Goal: Information Seeking & Learning: Learn about a topic

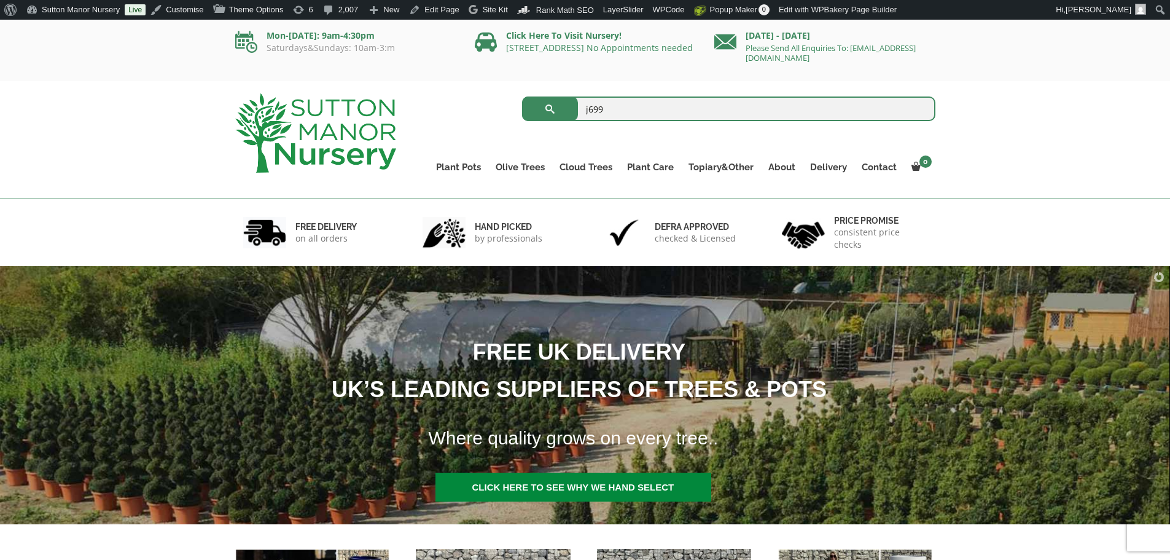
type input "j699"
click at [522, 96] on button "submit" at bounding box center [550, 108] width 56 height 25
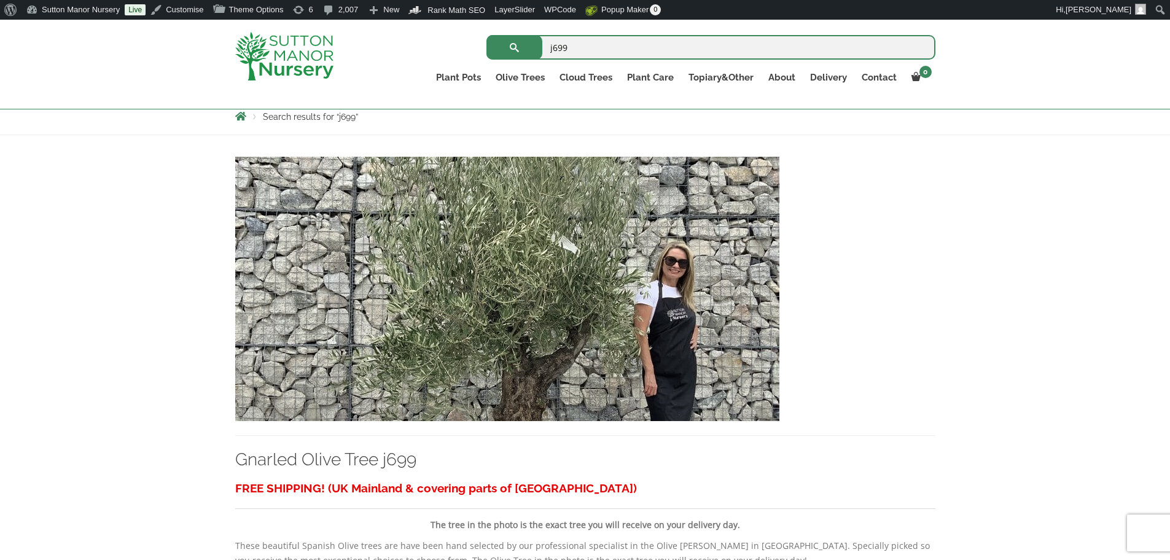
scroll to position [246, 0]
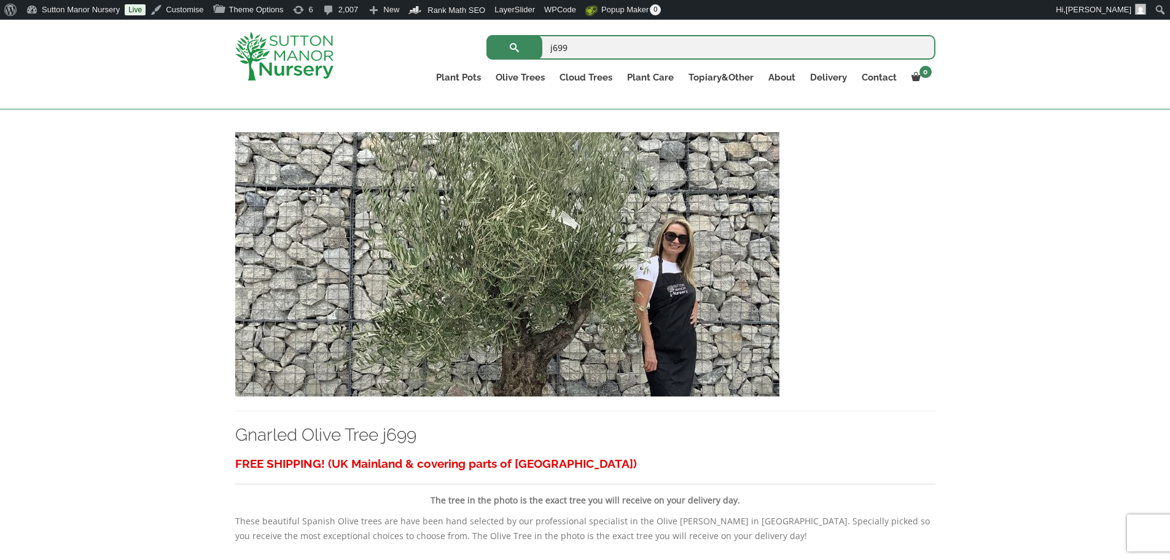
click at [398, 266] on img at bounding box center [507, 264] width 544 height 264
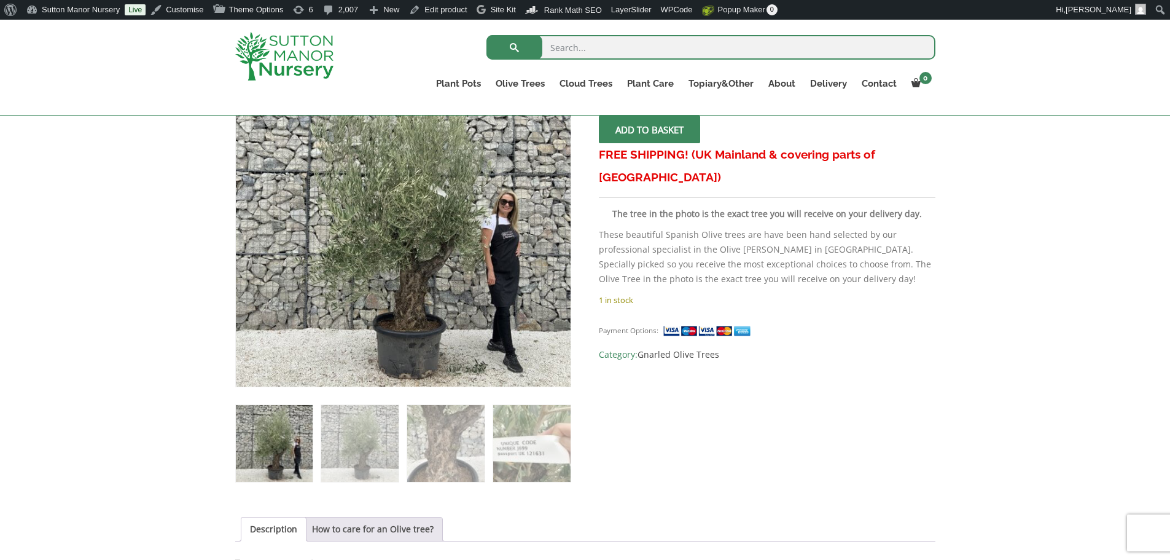
scroll to position [246, 0]
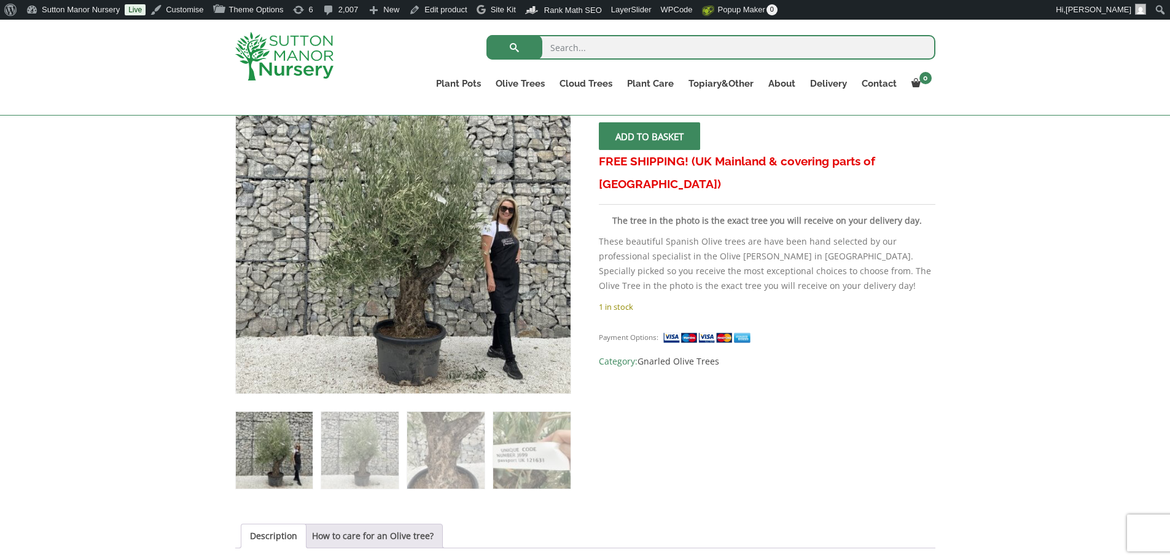
click at [299, 44] on img at bounding box center [284, 56] width 98 height 49
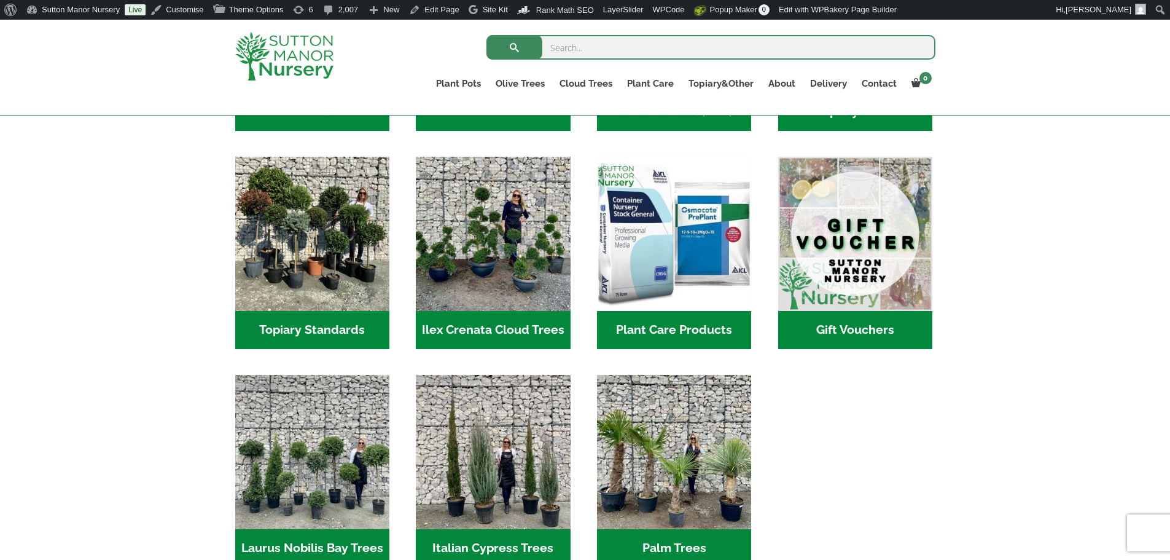
scroll to position [1044, 0]
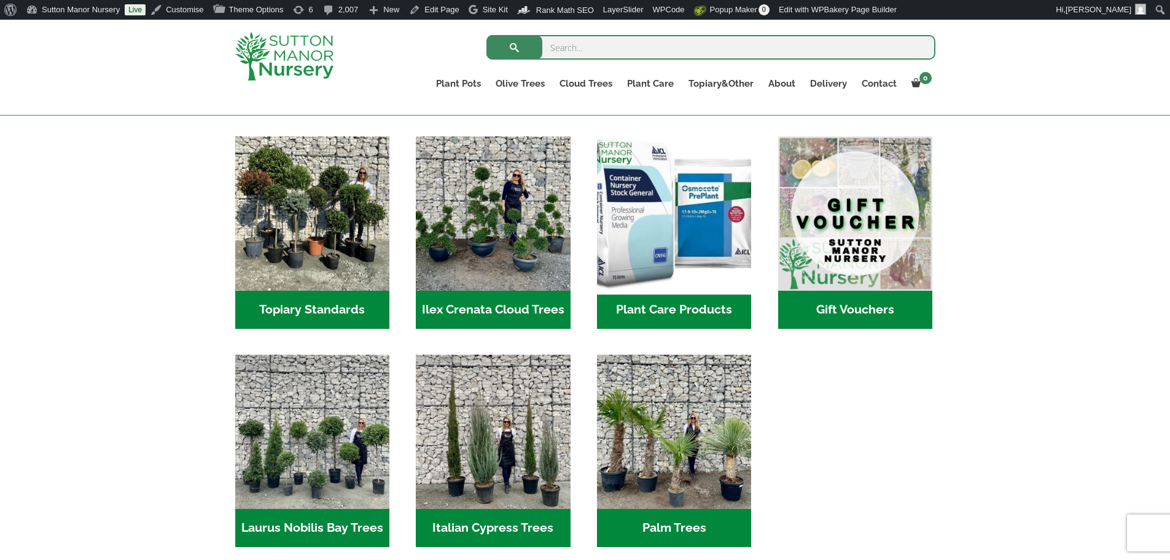
click at [711, 262] on img "Visit product category Plant Care Products" at bounding box center [674, 213] width 162 height 162
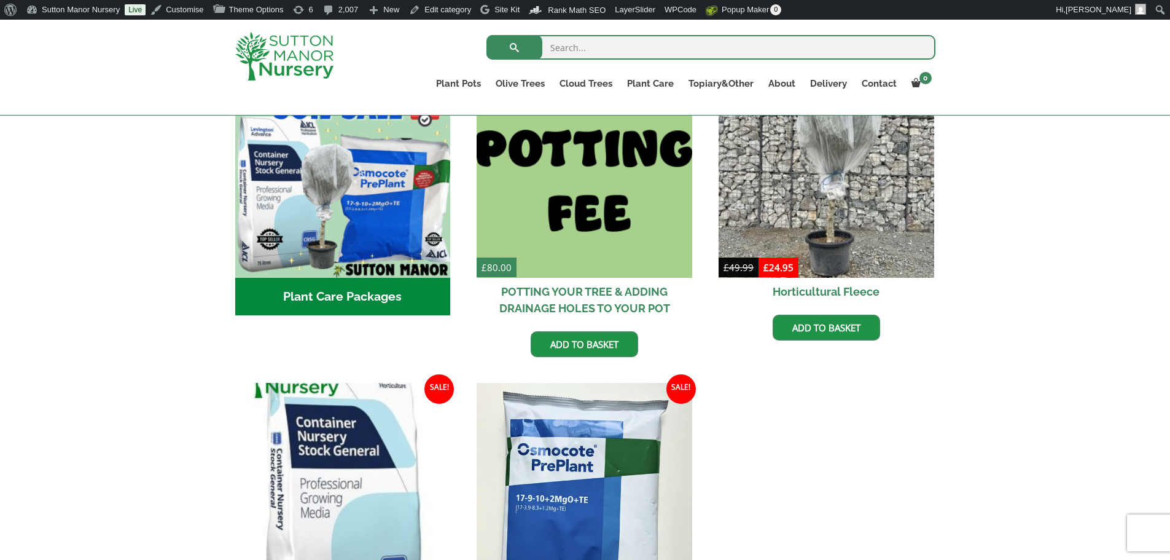
scroll to position [369, 0]
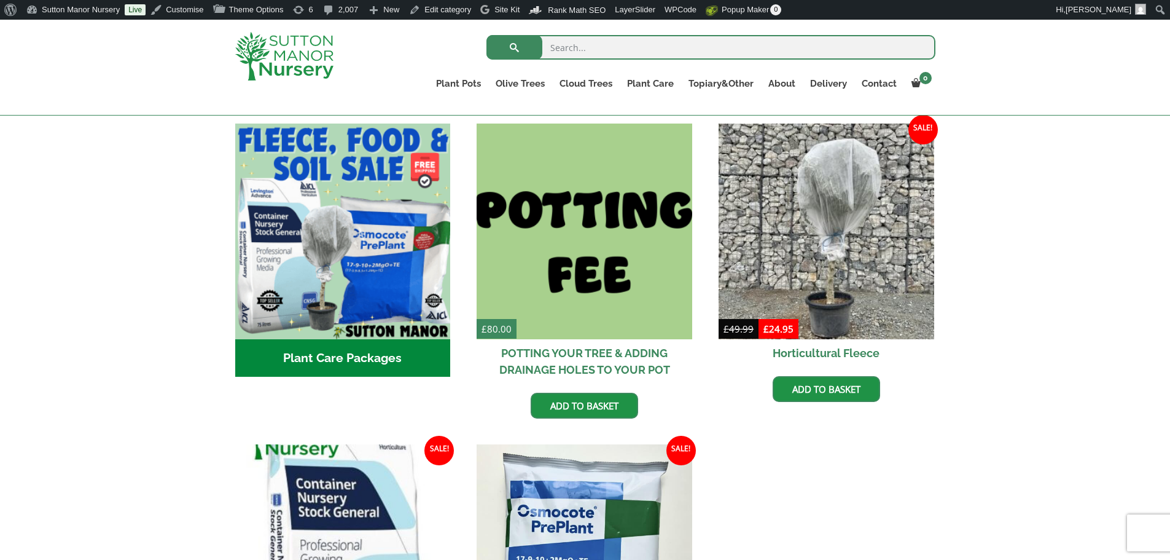
click at [614, 47] on input "search" at bounding box center [710, 47] width 449 height 25
type input "j399"
click at [486, 35] on button "submit" at bounding box center [514, 47] width 56 height 25
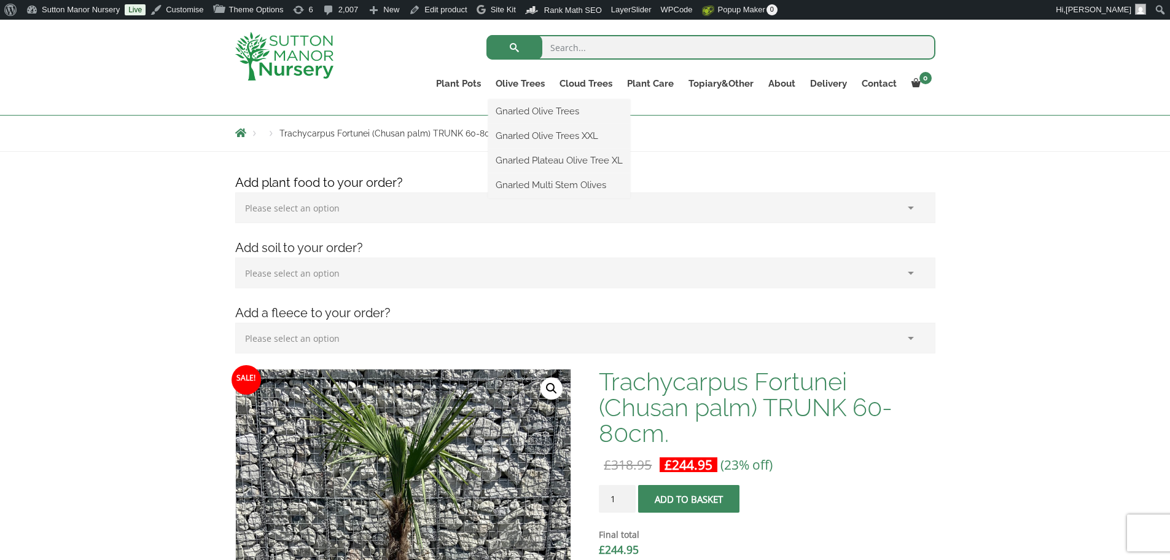
scroll to position [123, 0]
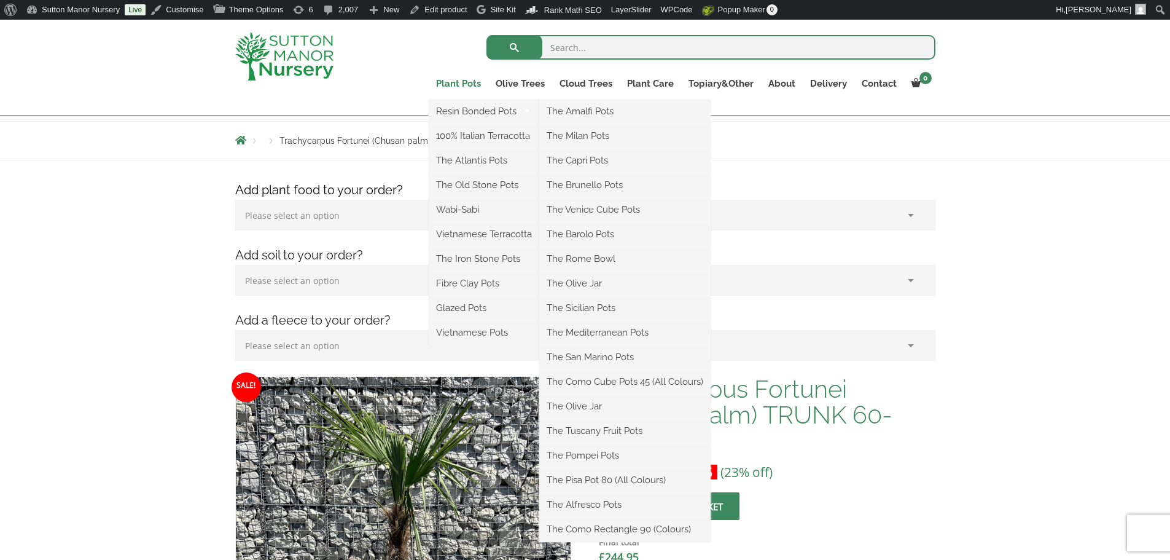
click at [469, 85] on link "Plant Pots" at bounding box center [459, 83] width 60 height 17
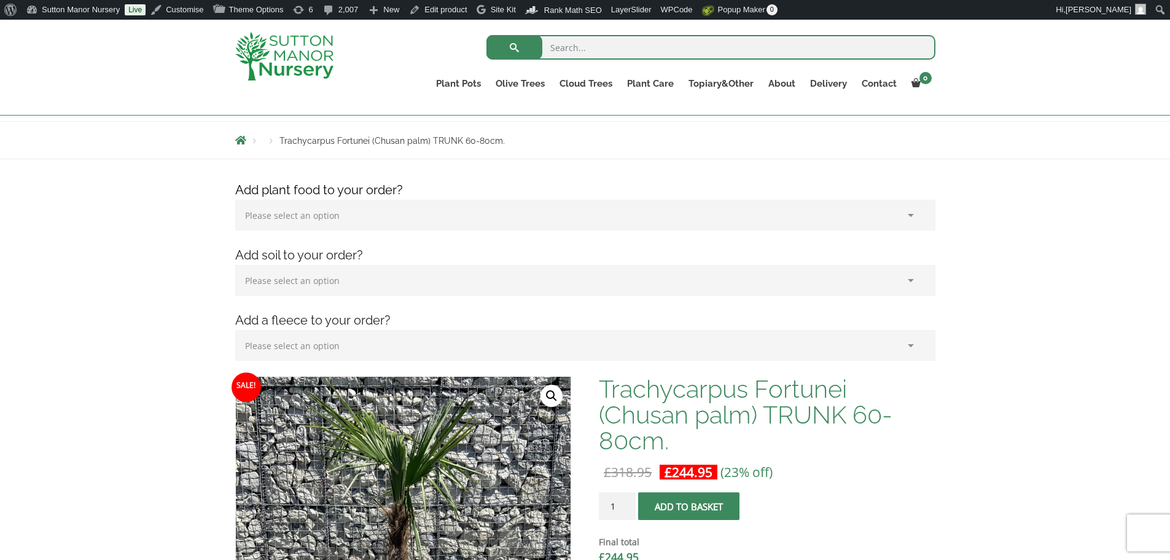
click at [297, 49] on img at bounding box center [284, 56] width 98 height 49
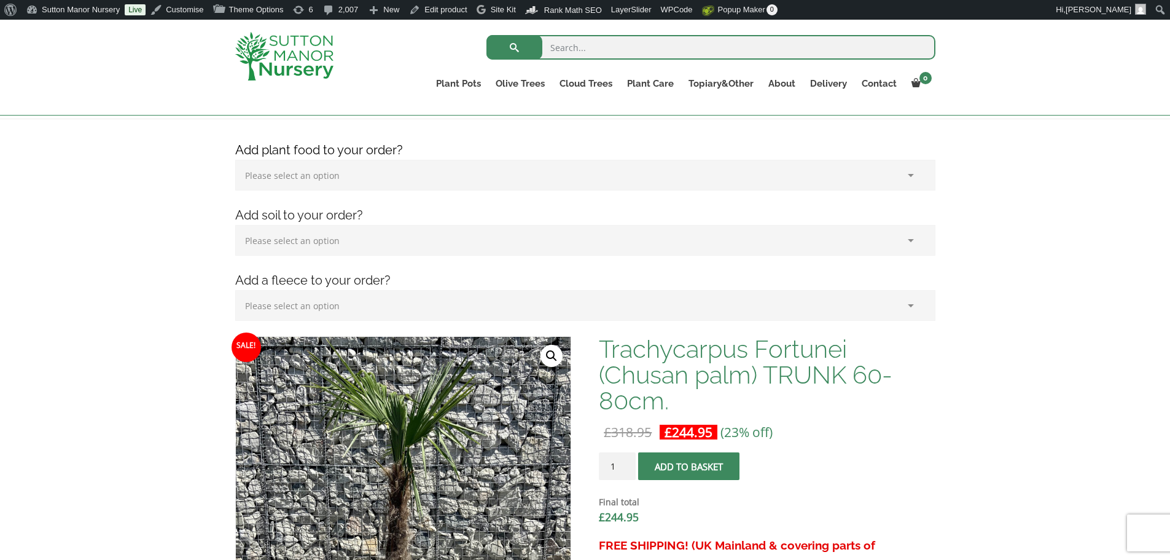
scroll to position [184, 0]
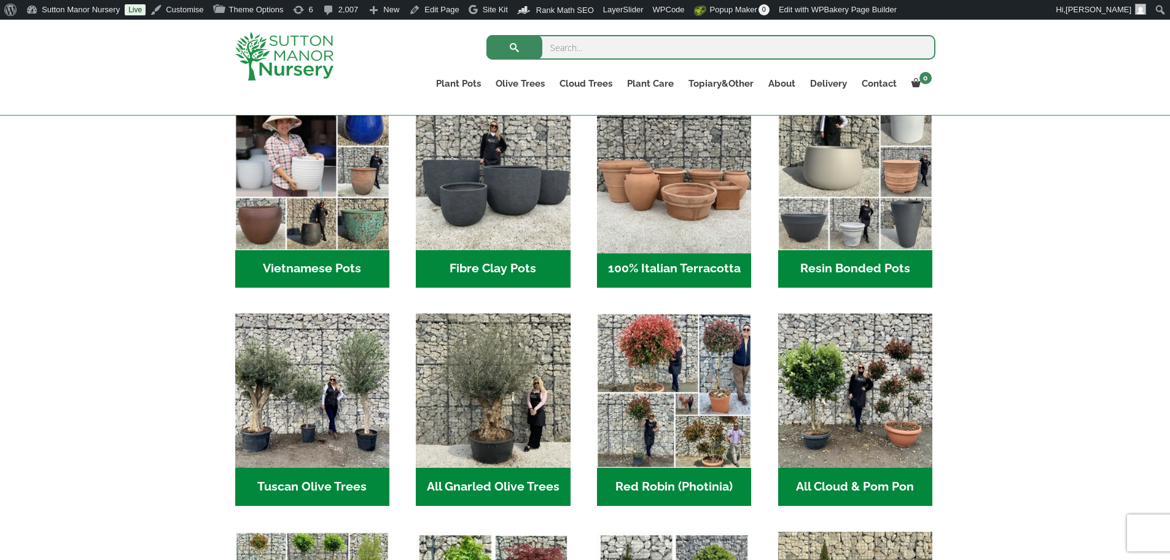
scroll to position [430, 0]
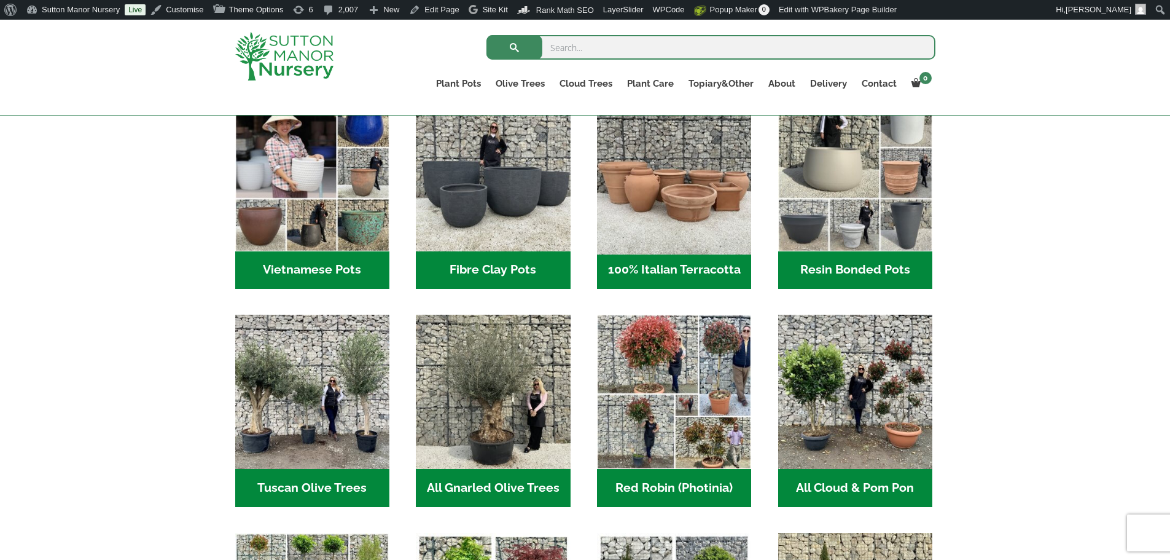
click at [700, 175] on img "Visit product category 100% Italian Terracotta" at bounding box center [674, 174] width 162 height 162
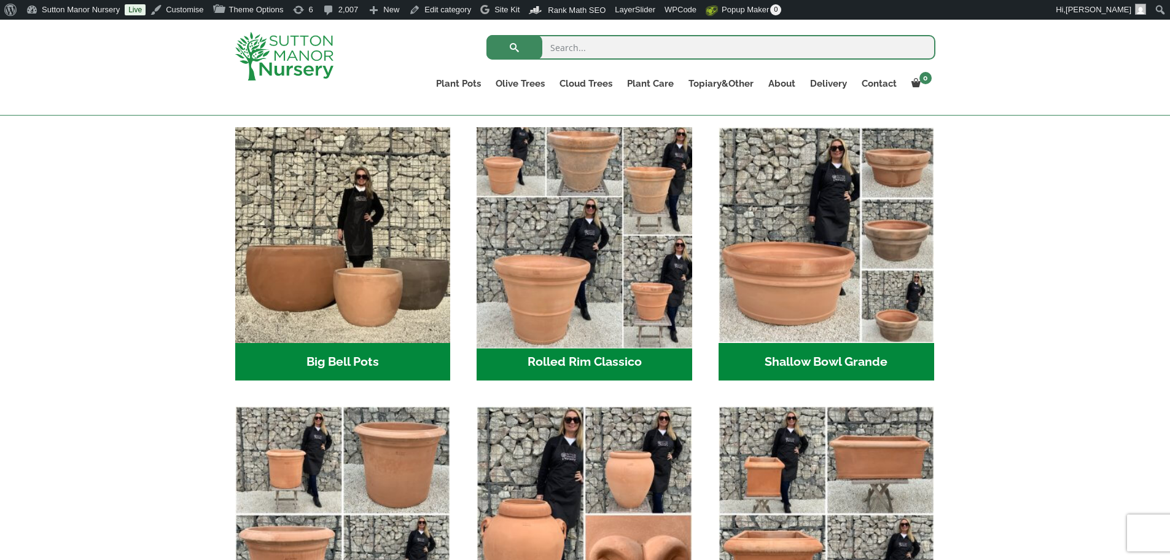
scroll to position [369, 0]
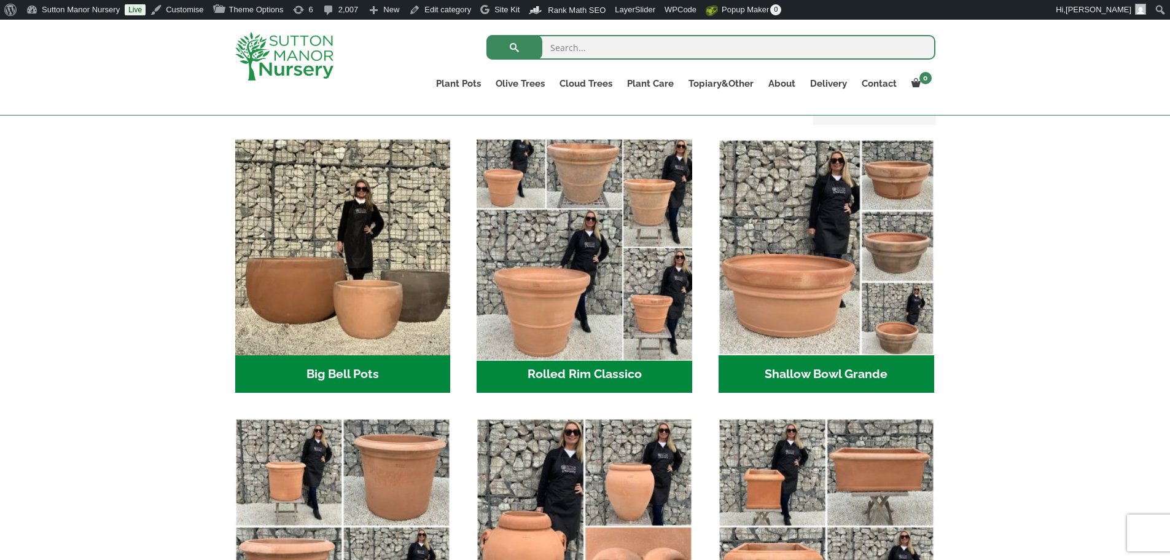
click at [601, 307] on img "Visit product category Rolled Rim Classico" at bounding box center [585, 247] width 226 height 226
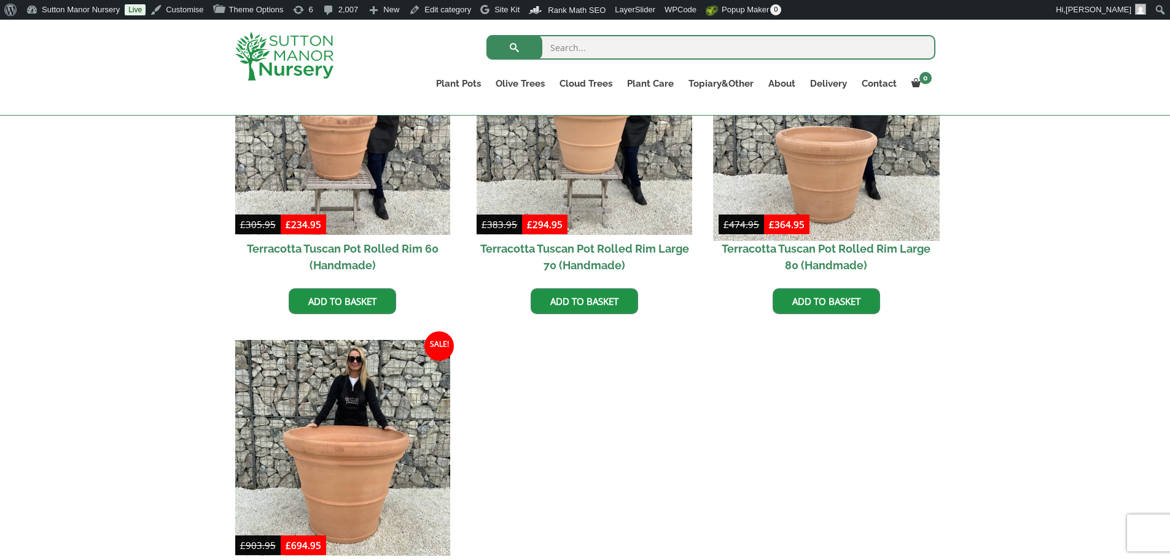
scroll to position [798, 0]
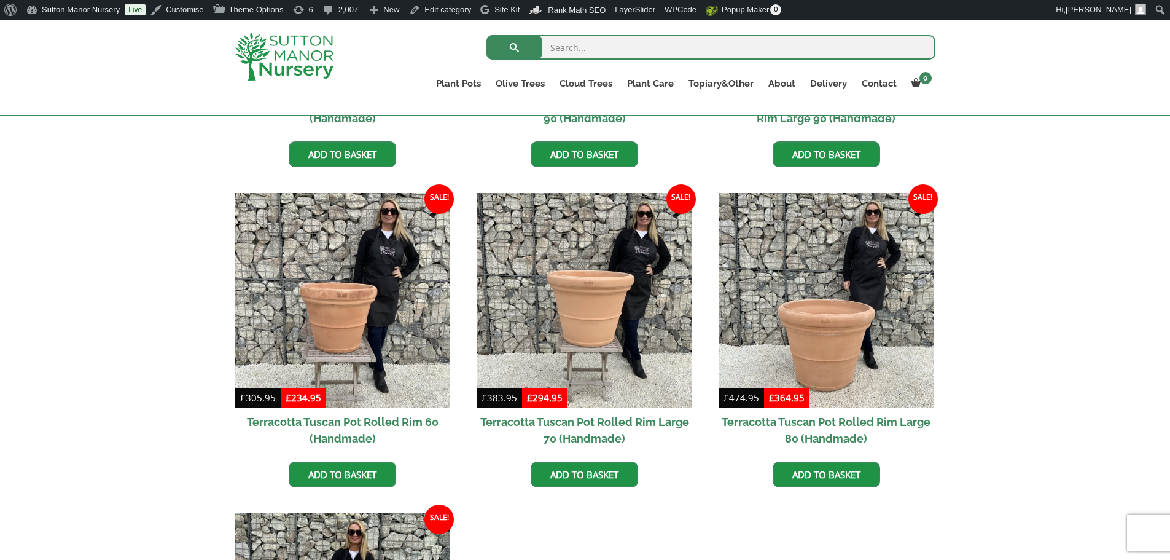
click at [270, 58] on img at bounding box center [284, 56] width 98 height 49
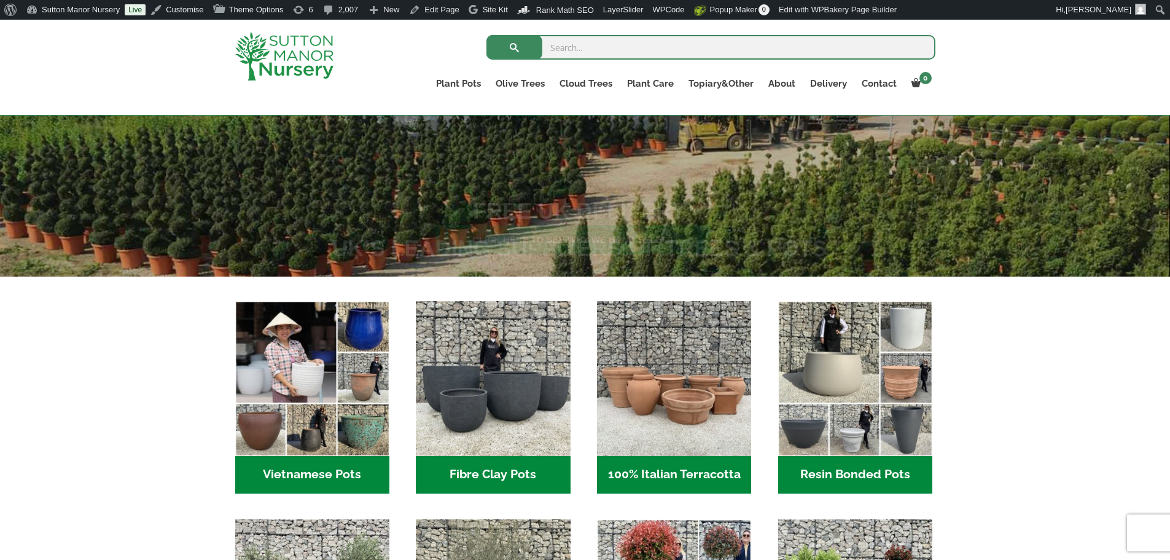
scroll to position [246, 0]
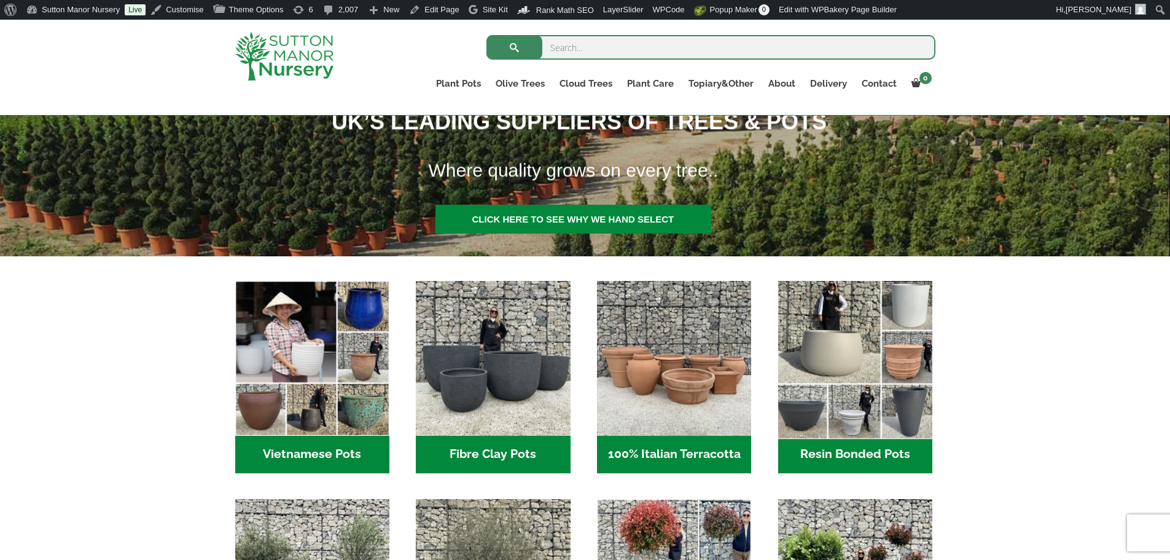
click at [845, 370] on img "Visit product category Resin Bonded Pots" at bounding box center [855, 358] width 162 height 162
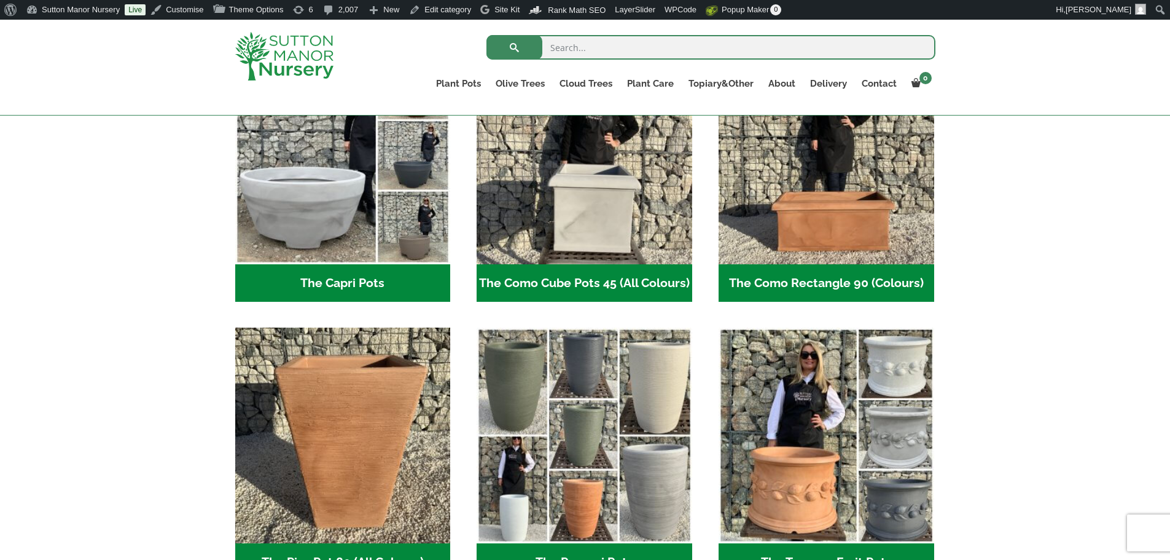
scroll to position [676, 0]
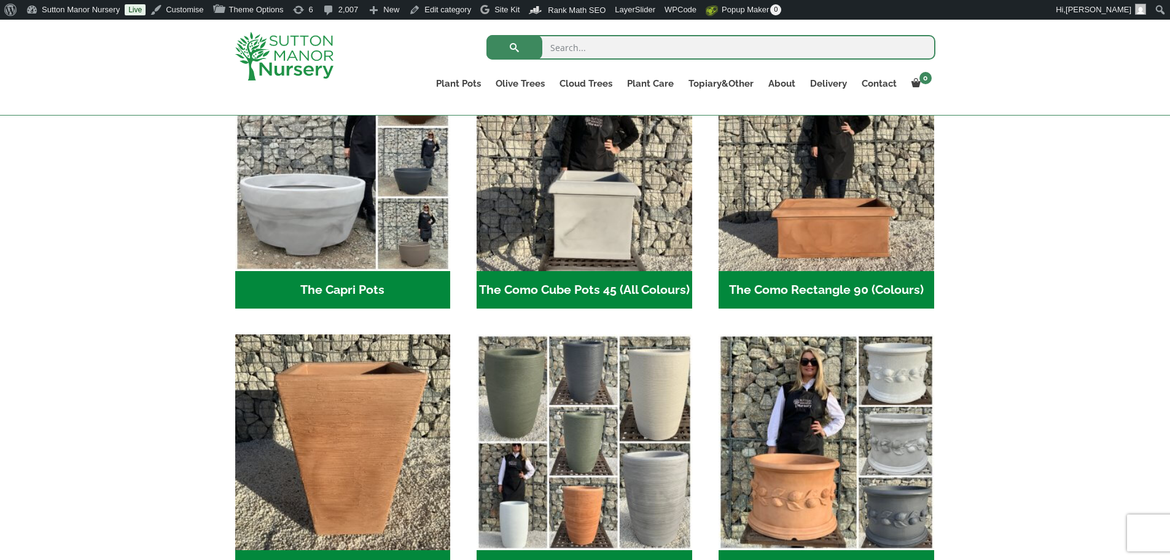
drag, startPoint x: 1063, startPoint y: 497, endPoint x: 1055, endPoint y: 497, distance: 8.0
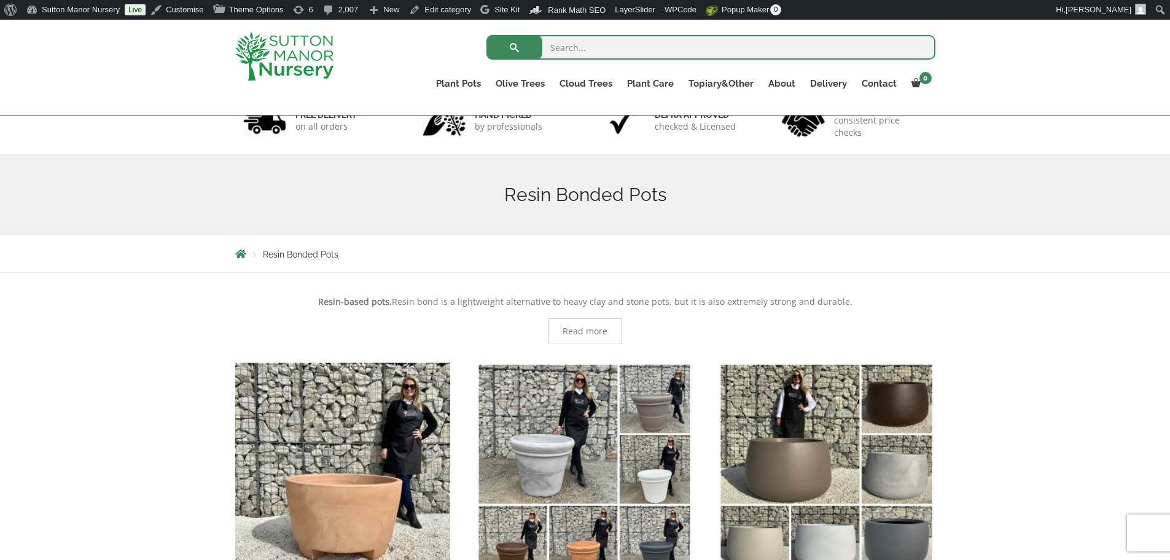
scroll to position [61, 0]
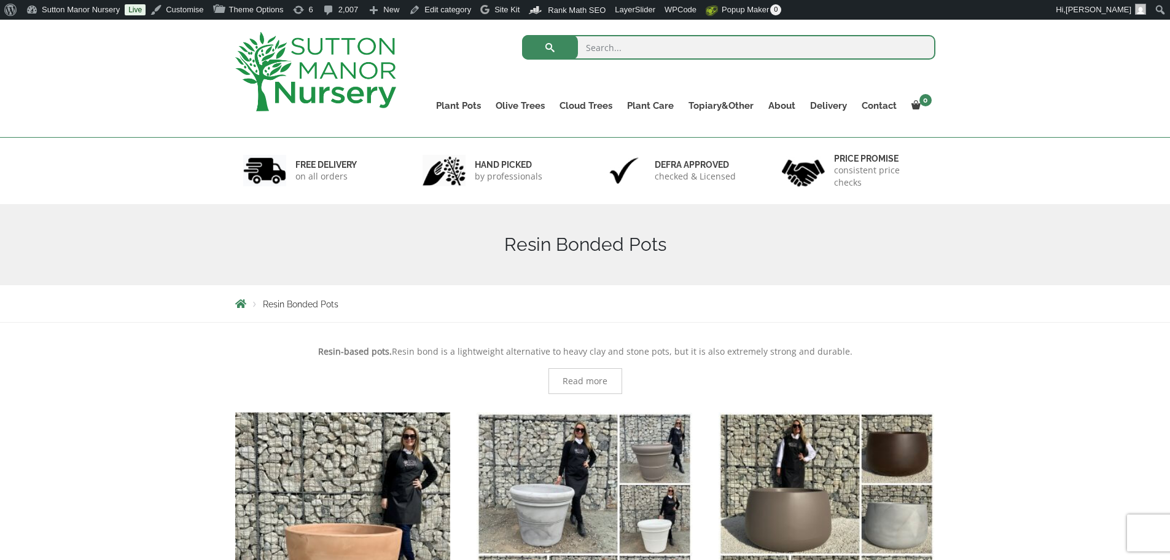
click at [373, 89] on img at bounding box center [315, 71] width 161 height 79
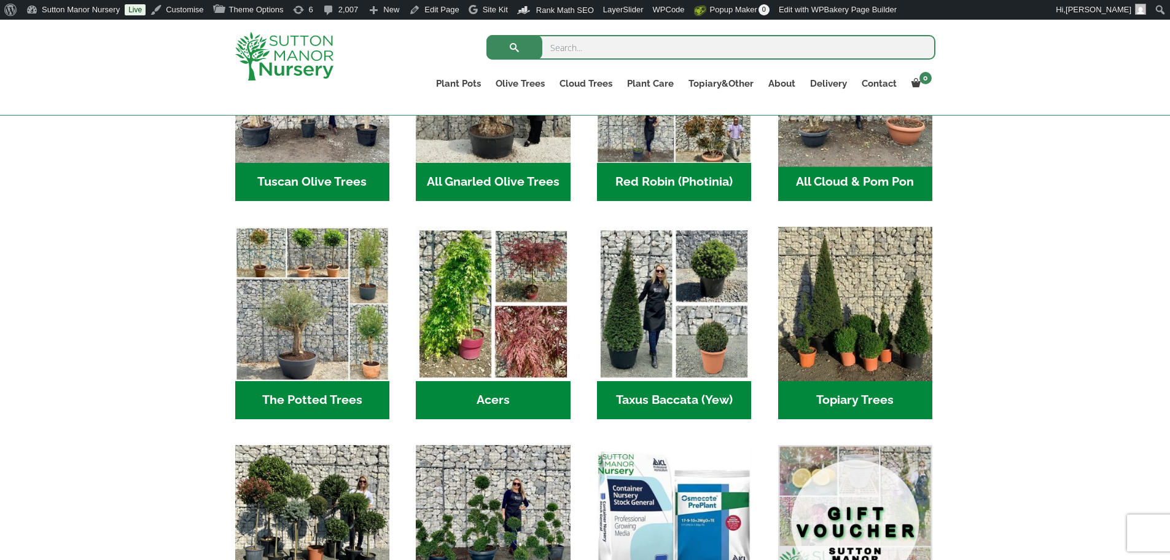
scroll to position [737, 0]
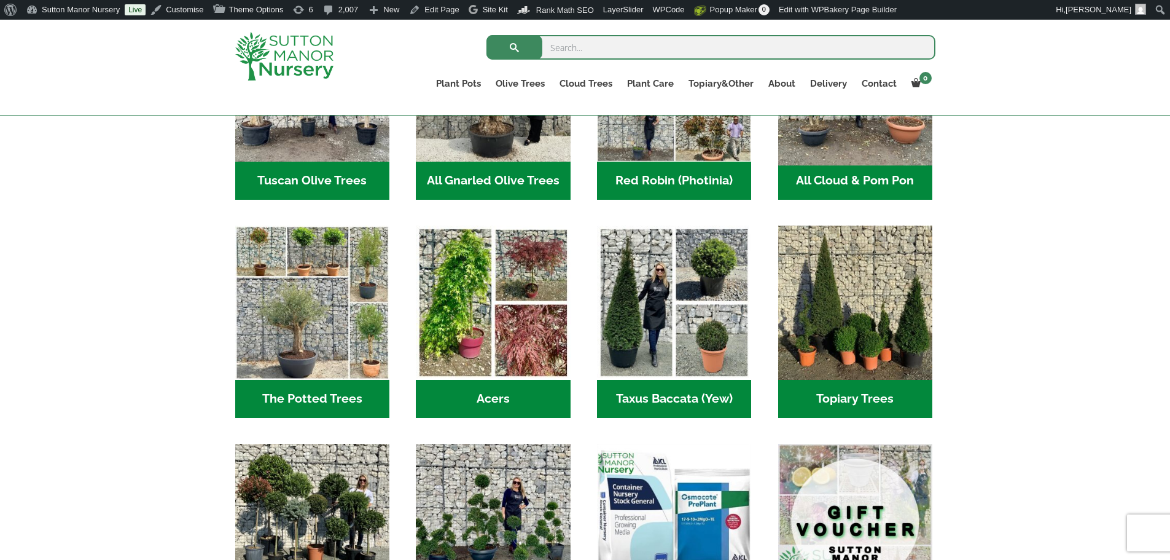
click at [892, 125] on img "Visit product category All Cloud & Pom Pon" at bounding box center [855, 85] width 162 height 162
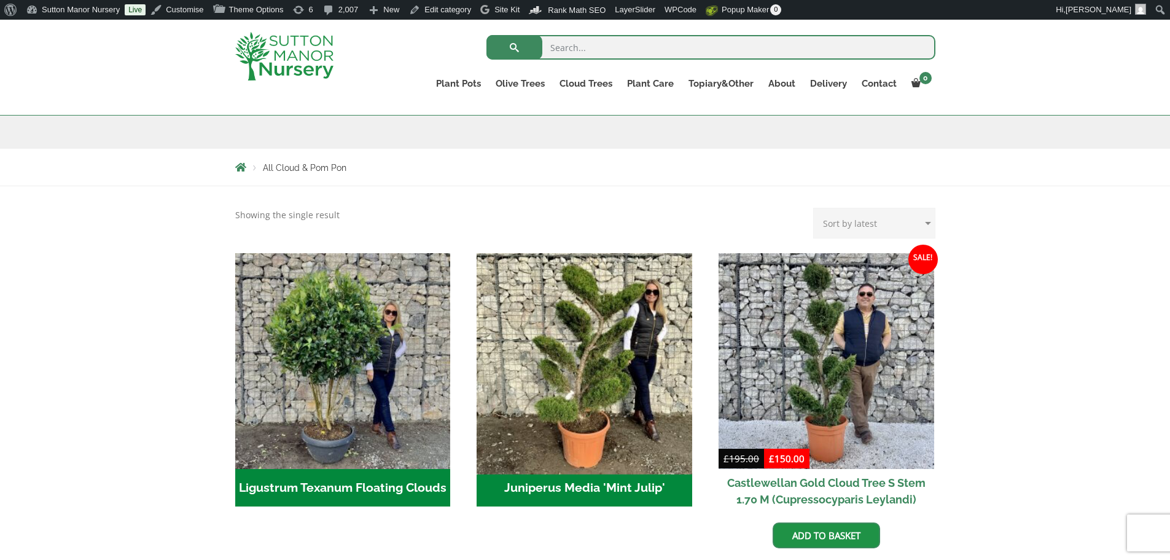
scroll to position [184, 0]
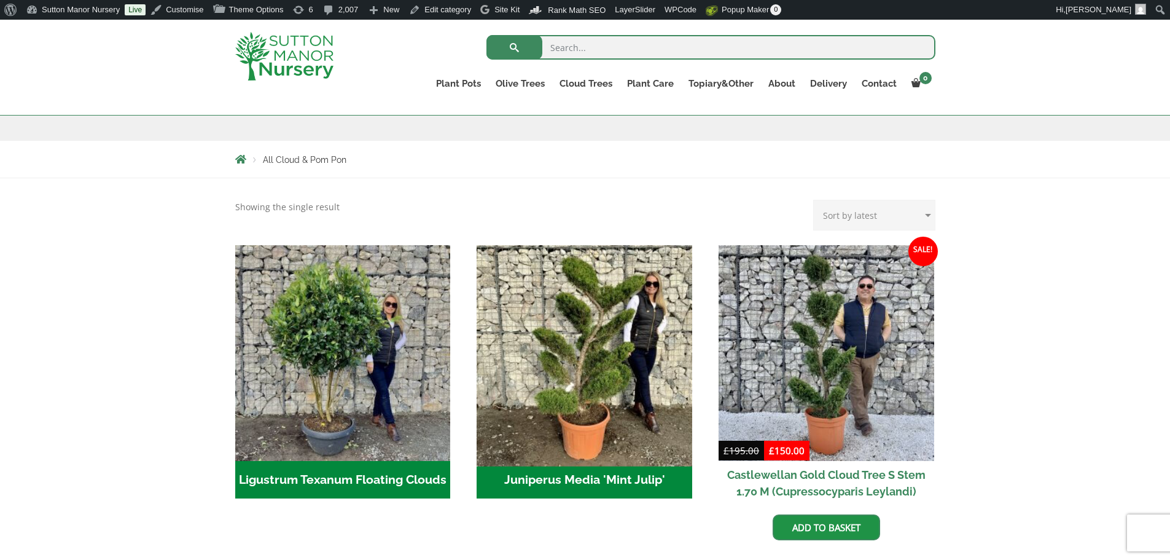
click at [642, 352] on img "Visit product category Juniperus Media 'Mint Julip'" at bounding box center [585, 353] width 226 height 226
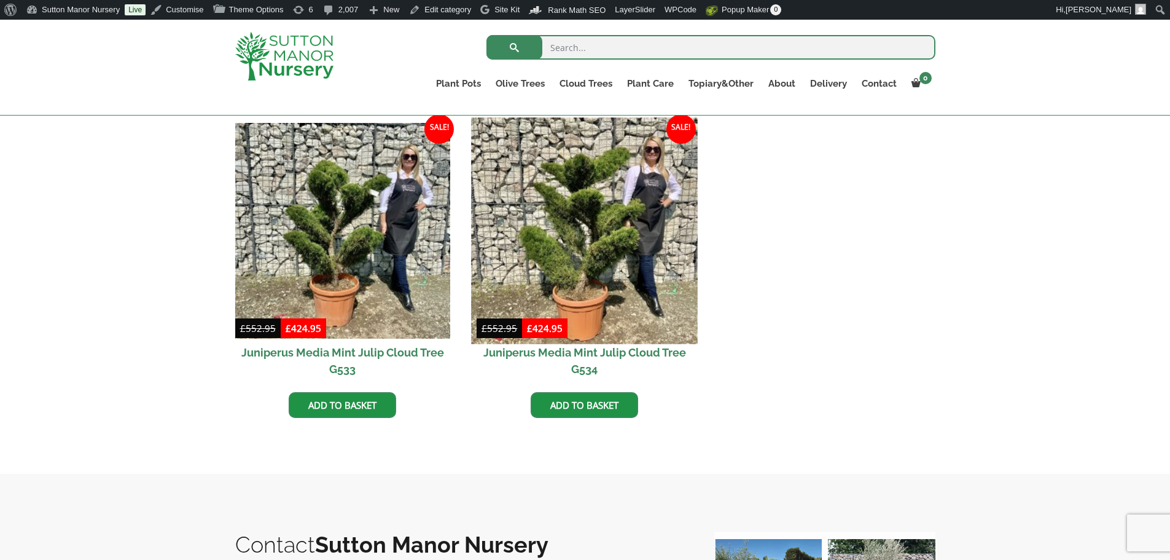
scroll to position [307, 0]
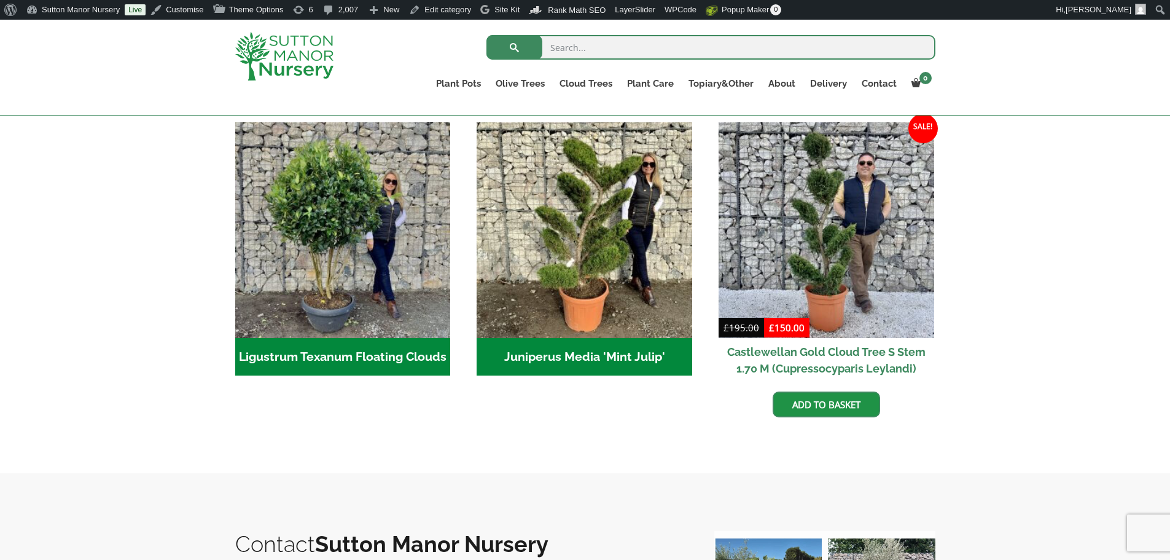
scroll to position [246, 0]
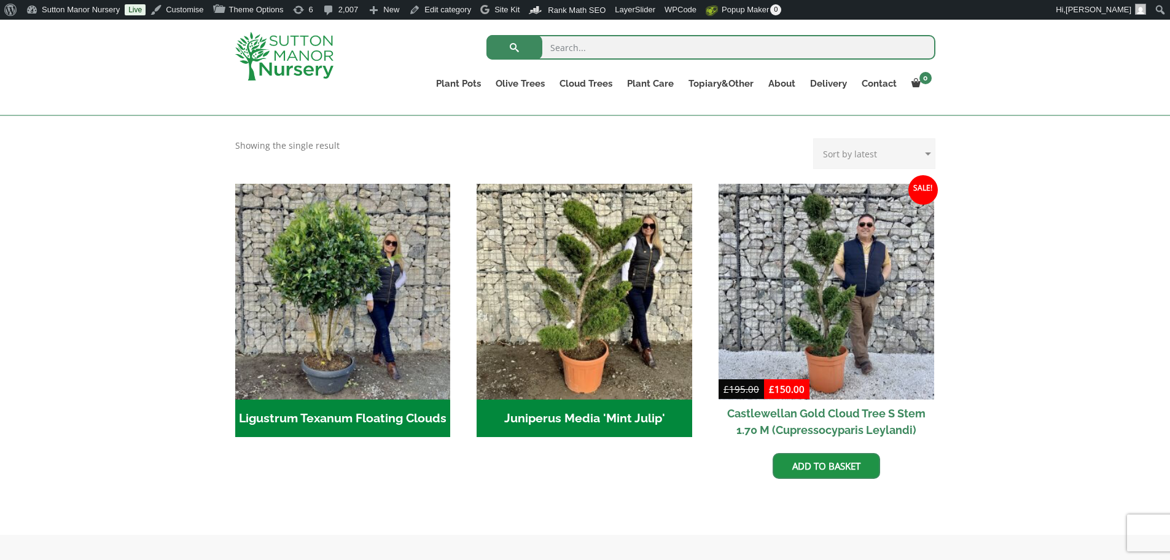
drag, startPoint x: 285, startPoint y: 57, endPoint x: 345, endPoint y: 81, distance: 64.8
click at [285, 57] on img at bounding box center [284, 56] width 98 height 49
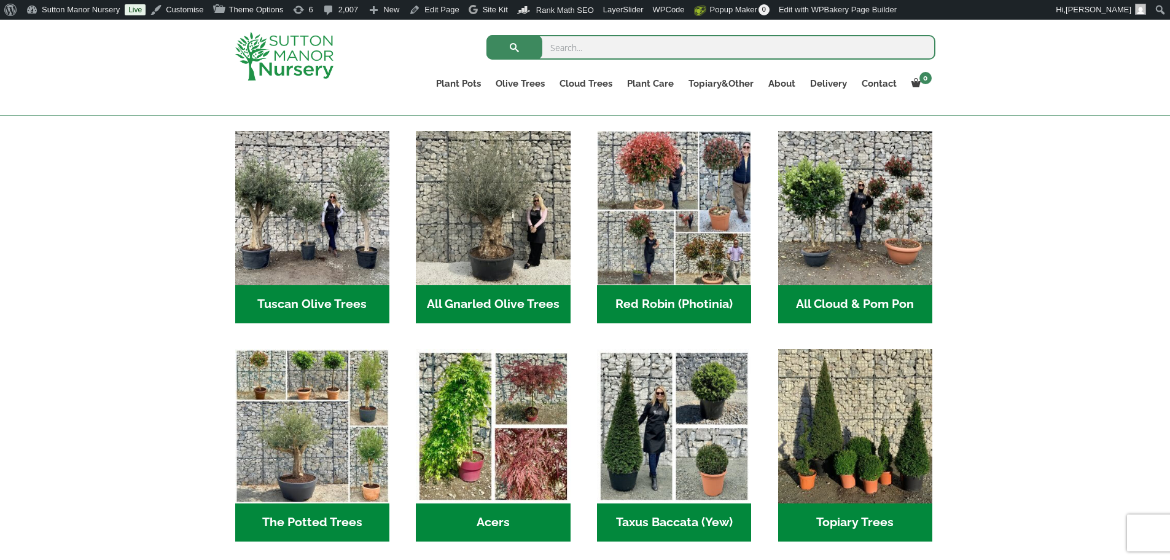
scroll to position [614, 0]
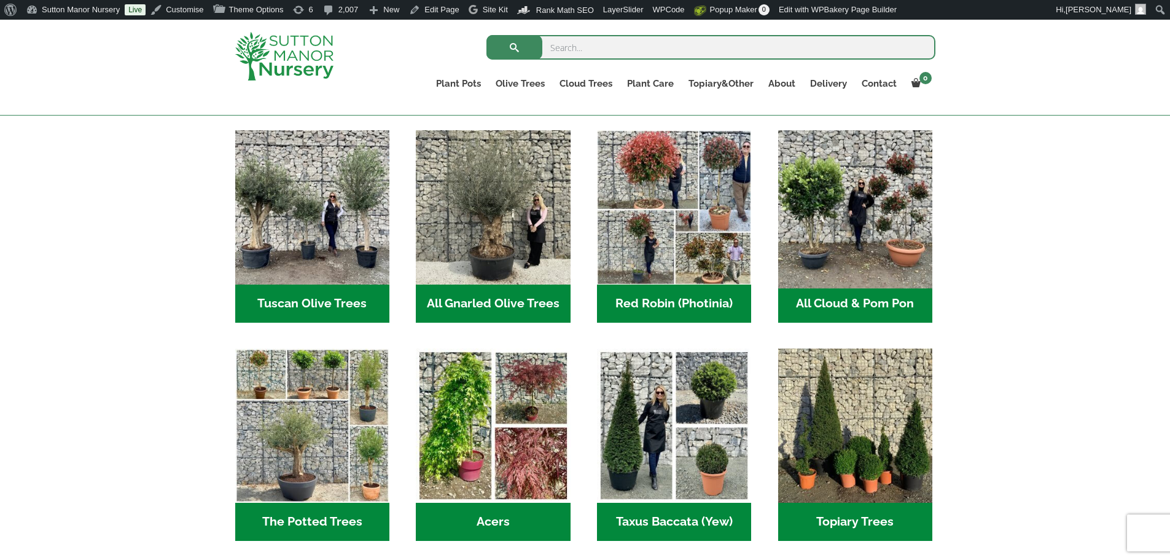
click at [877, 247] on img "Visit product category All Cloud & Pom Pon" at bounding box center [855, 208] width 162 height 162
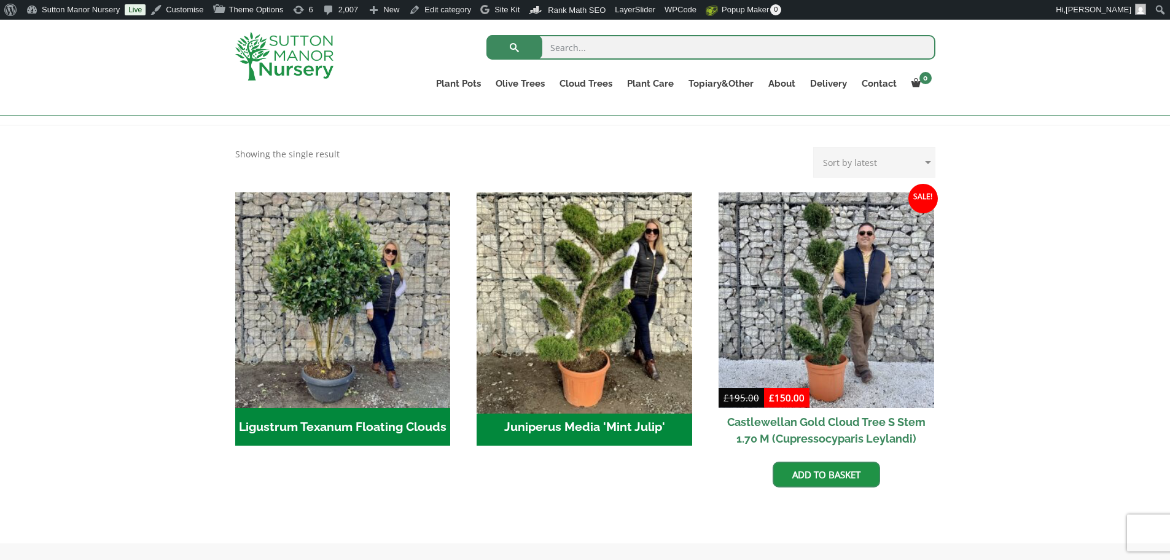
scroll to position [246, 0]
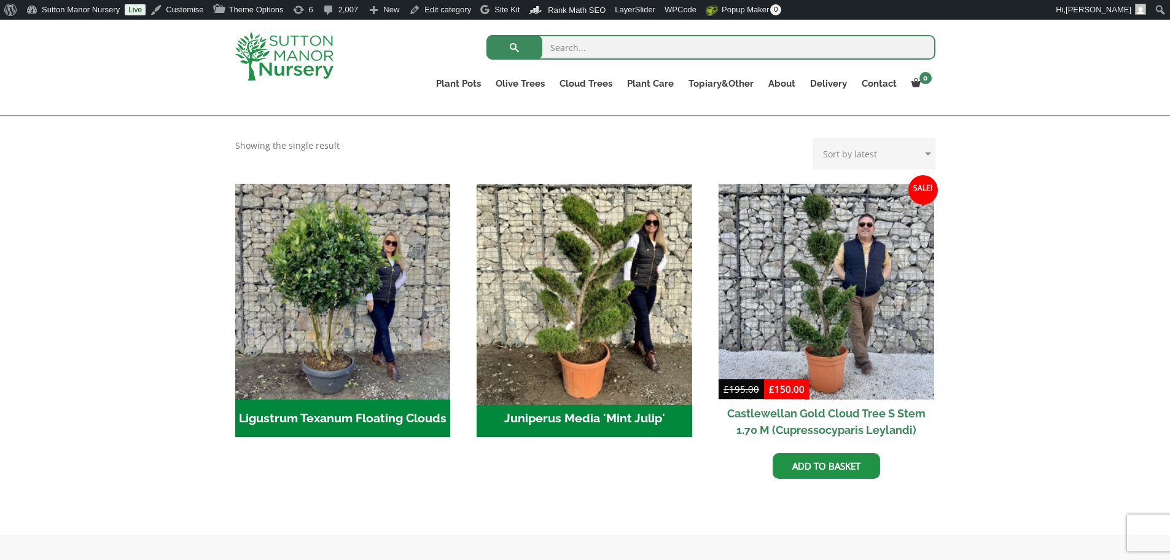
click at [636, 269] on img "Visit product category Juniperus Media 'Mint Julip'" at bounding box center [585, 291] width 226 height 226
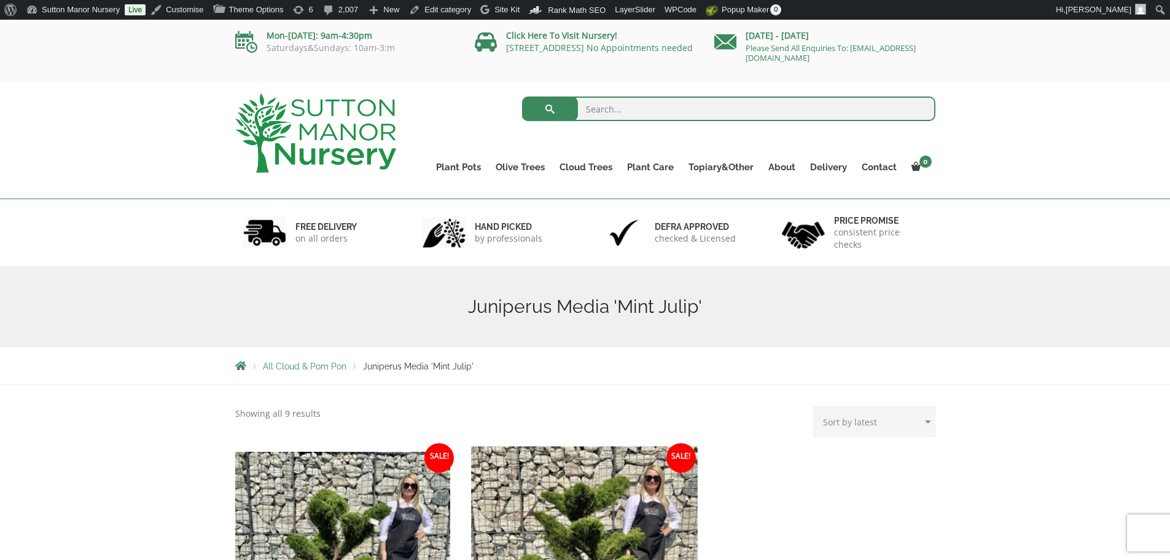
scroll to position [184, 0]
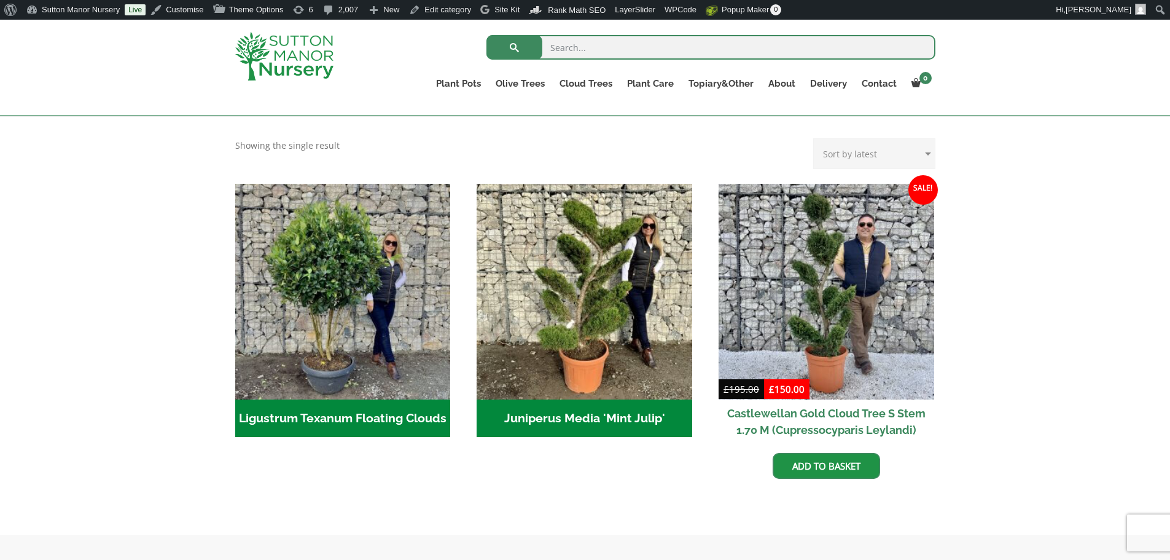
click at [590, 44] on input "search" at bounding box center [710, 47] width 449 height 25
click at [486, 35] on button "submit" at bounding box center [514, 47] width 56 height 25
type input "iilex#"
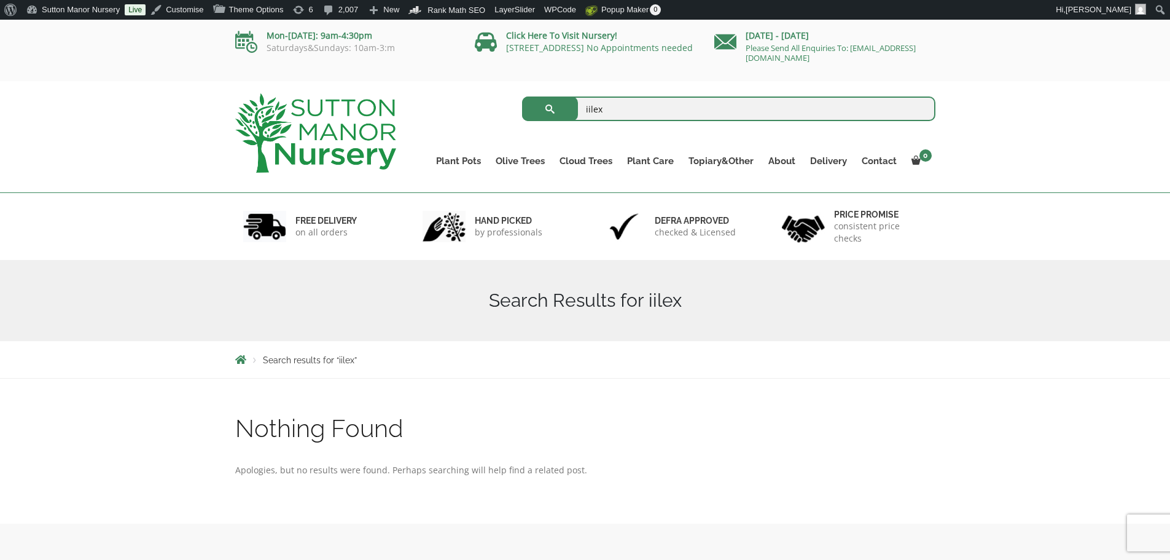
drag, startPoint x: 619, startPoint y: 102, endPoint x: 528, endPoint y: 100, distance: 90.9
click at [528, 100] on form "iilex Search for:" at bounding box center [728, 108] width 413 height 31
type input "ilex"
click at [522, 96] on button "submit" at bounding box center [550, 108] width 56 height 25
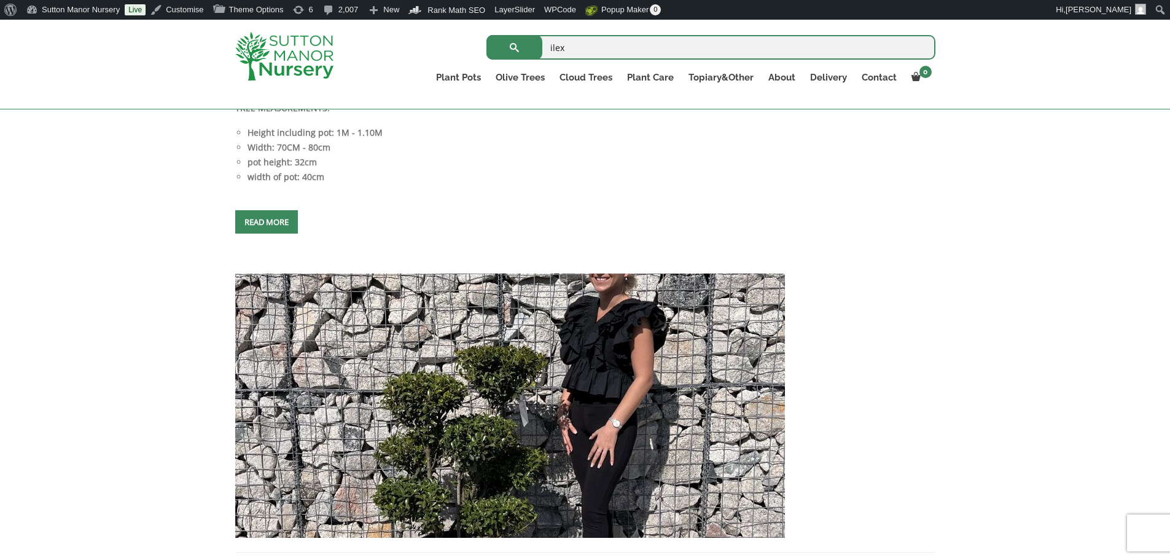
scroll to position [1759, 0]
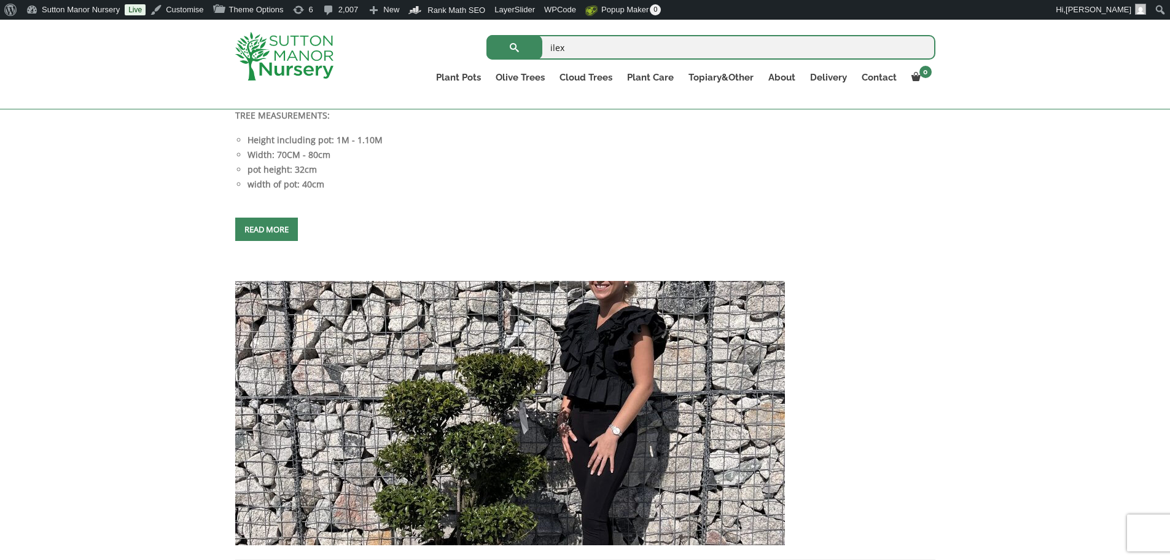
click at [617, 46] on input "ilex" at bounding box center [710, 47] width 449 height 25
type input "ilex 181"
click at [534, 38] on button "submit" at bounding box center [514, 47] width 56 height 25
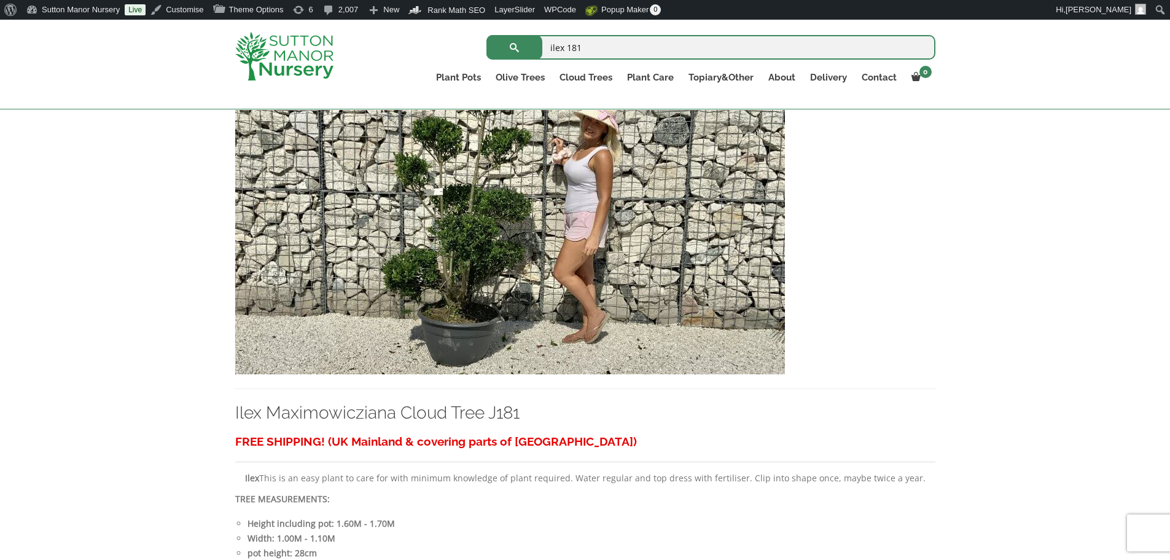
scroll to position [285, 0]
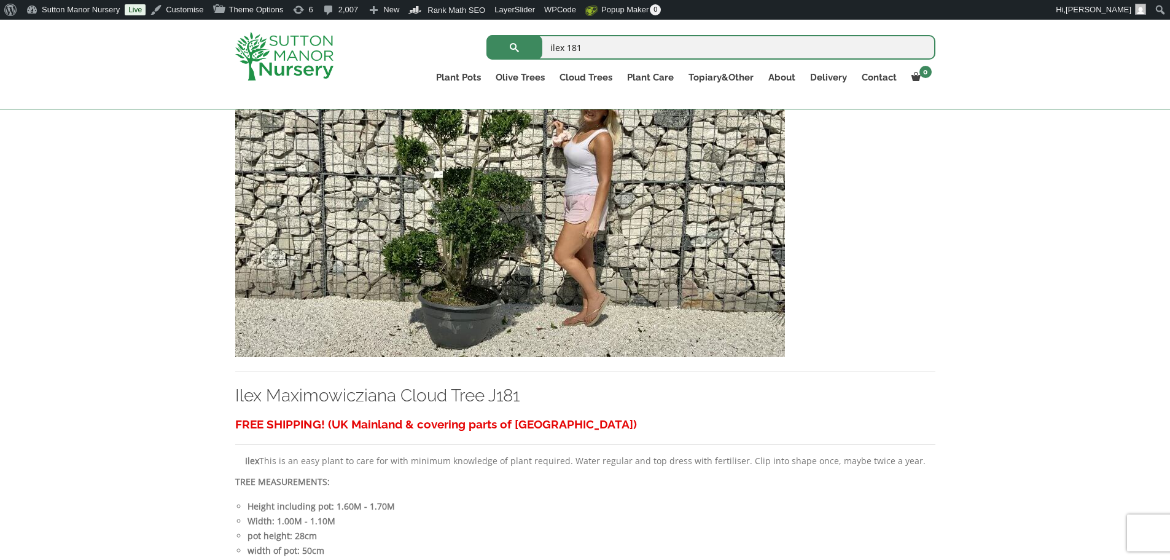
click at [649, 238] on img at bounding box center [510, 225] width 550 height 264
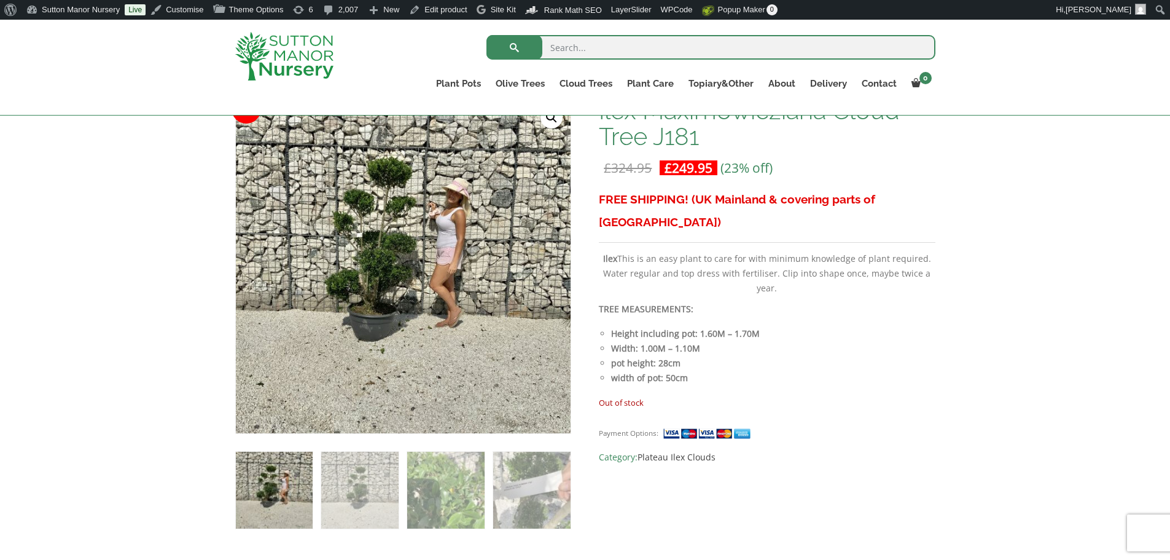
scroll to position [184, 0]
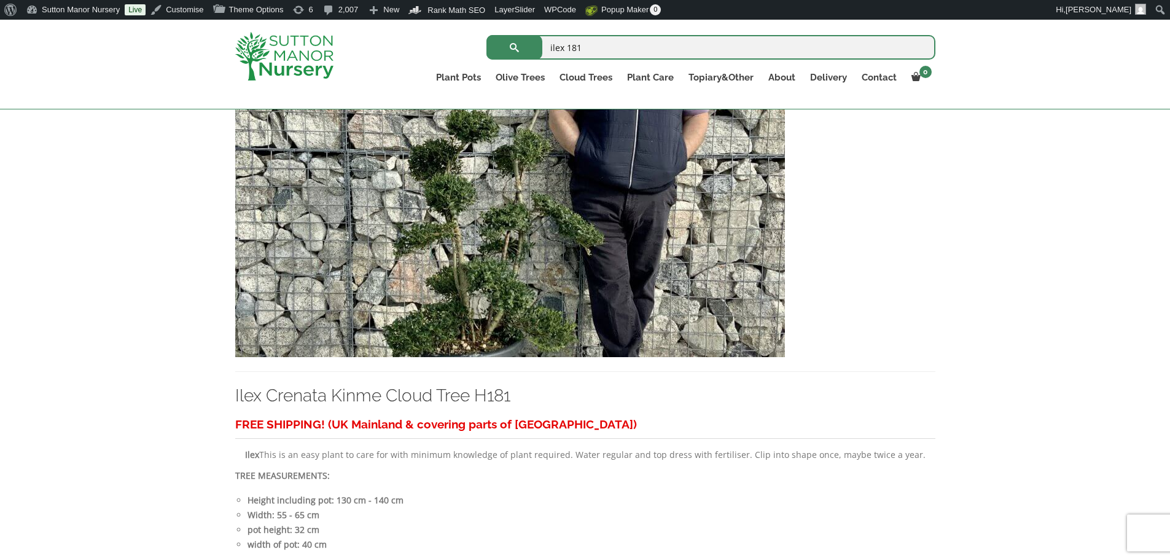
scroll to position [838, 0]
click at [596, 226] on img at bounding box center [510, 226] width 550 height 264
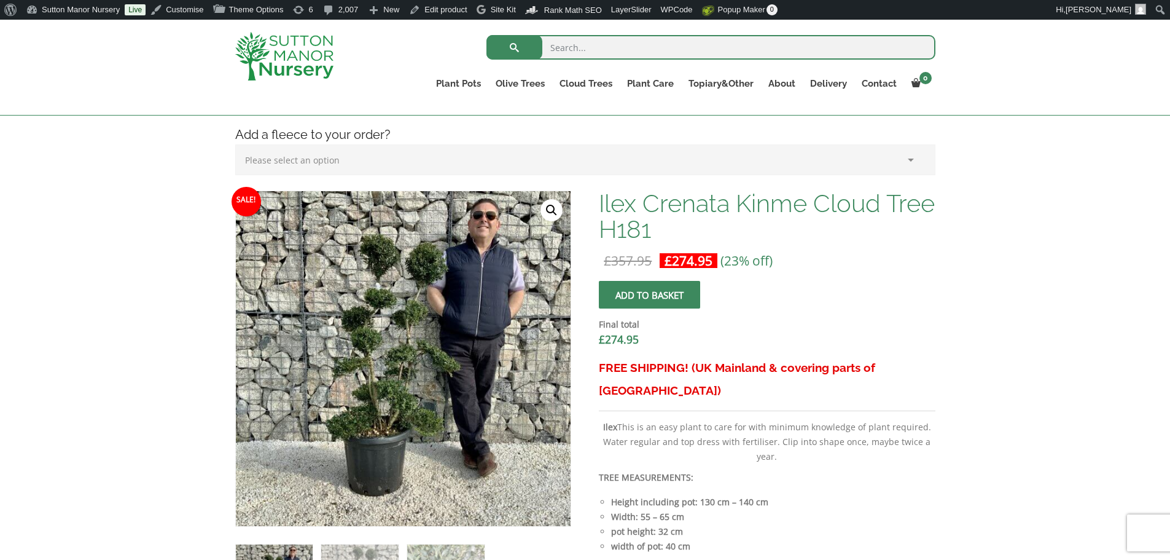
scroll to position [307, 0]
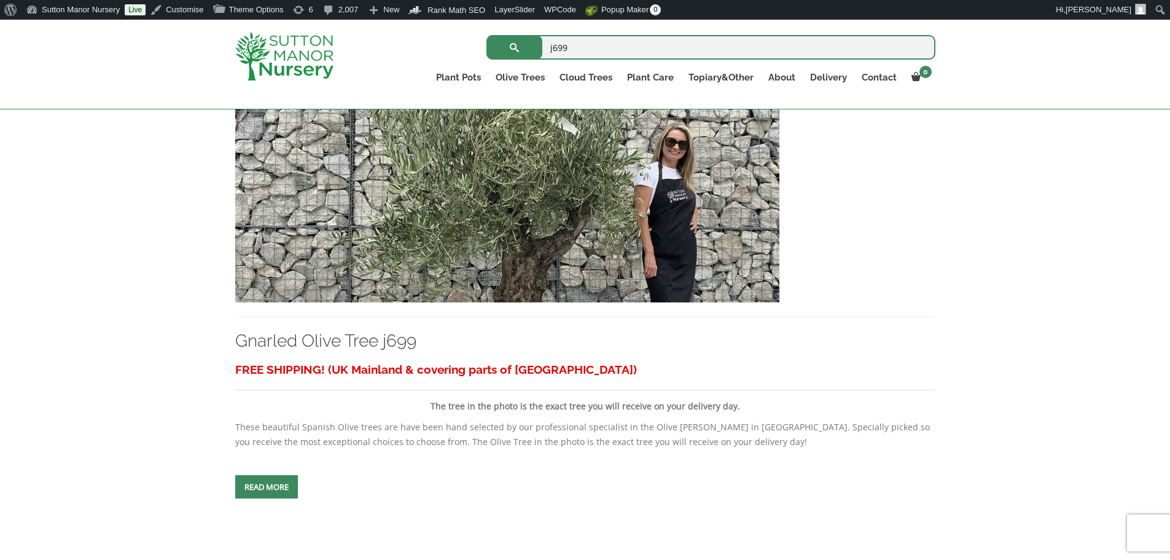
scroll to position [246, 0]
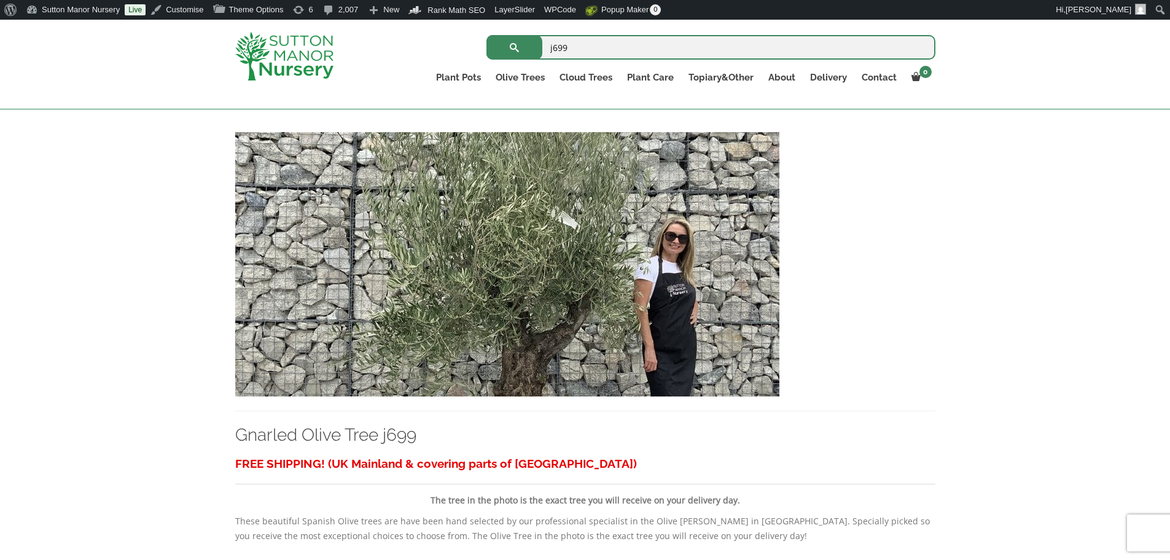
click at [365, 337] on img at bounding box center [507, 264] width 544 height 264
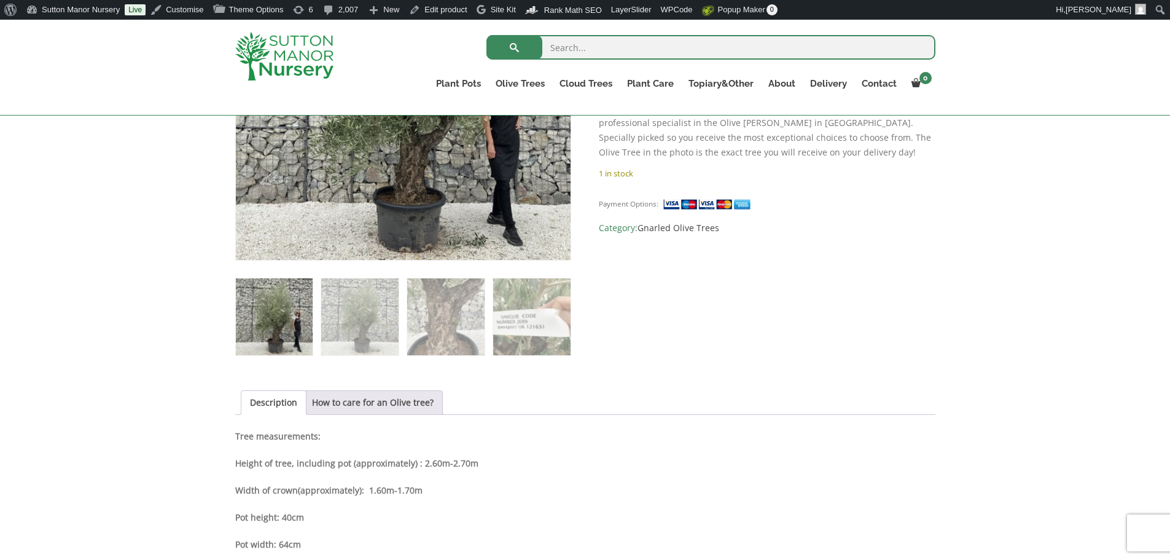
scroll to position [491, 0]
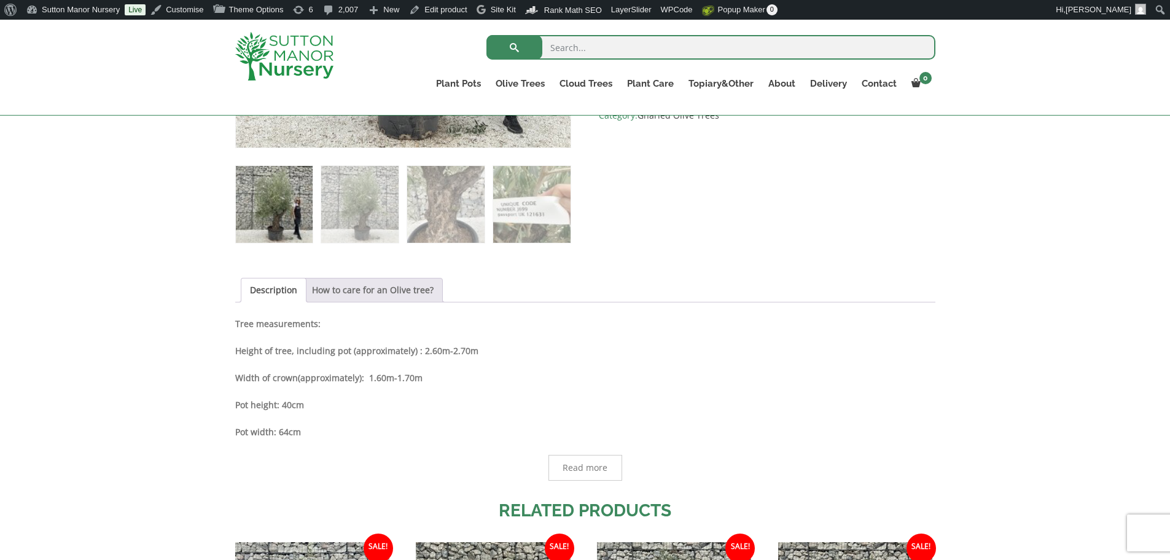
click at [390, 292] on link "How to care for an Olive tree?" at bounding box center [373, 289] width 122 height 23
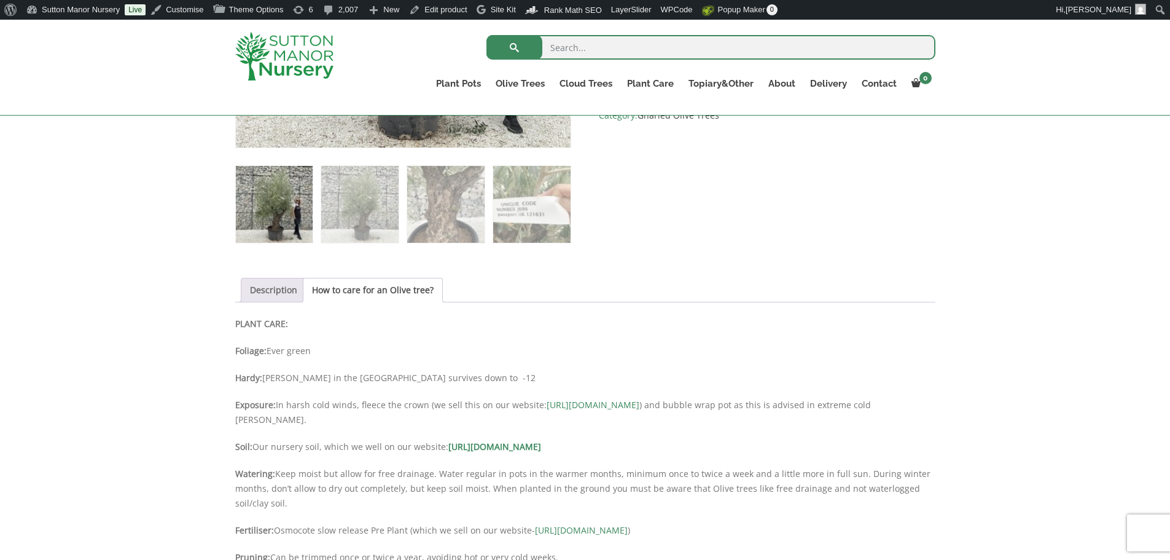
click at [278, 294] on link "Description" at bounding box center [273, 289] width 47 height 23
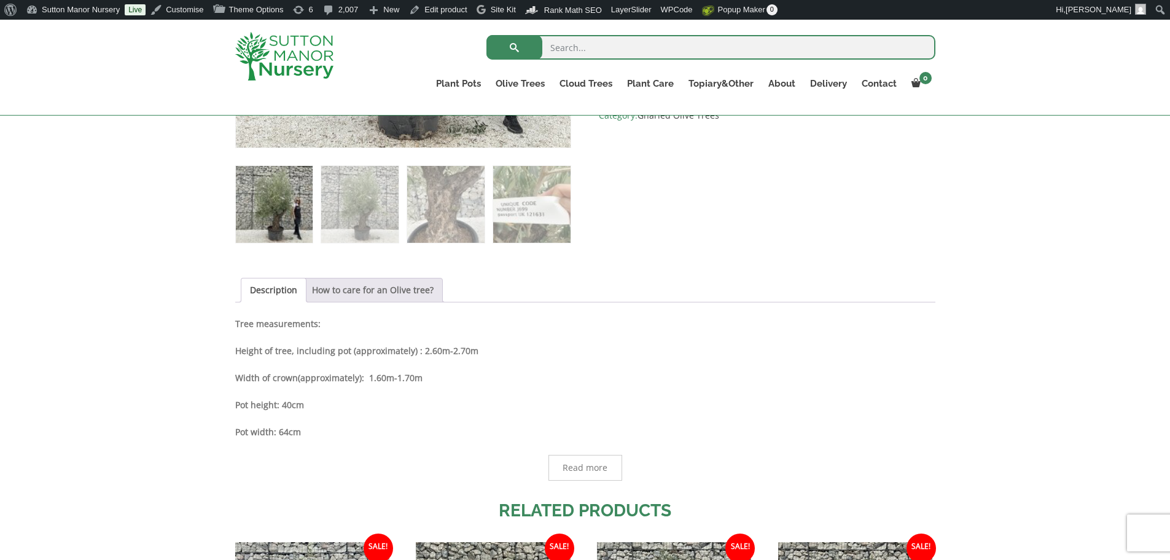
click at [367, 294] on link "How to care for an Olive tree?" at bounding box center [373, 289] width 122 height 23
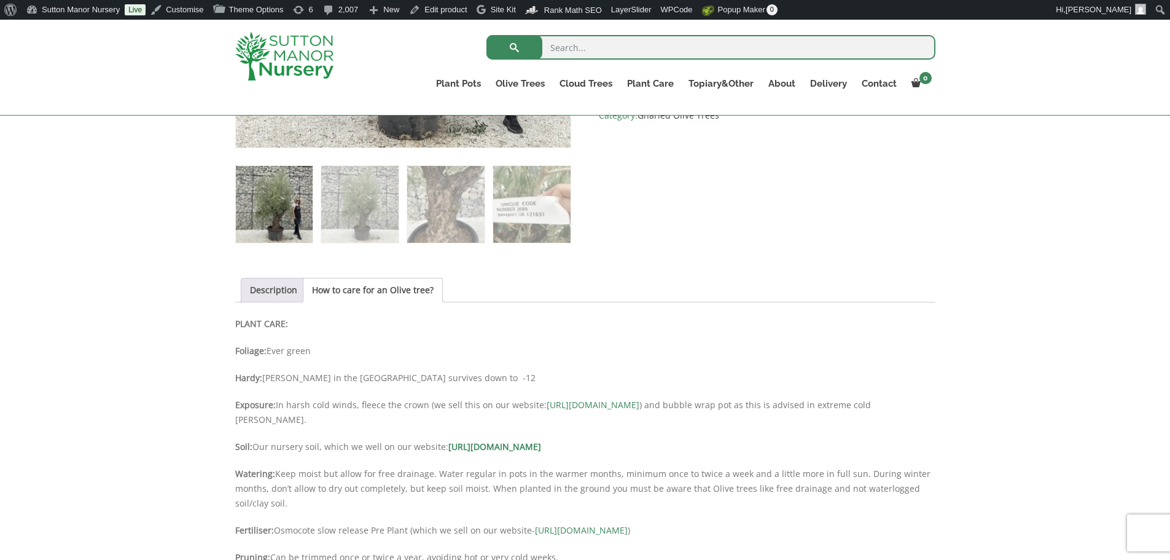
click at [595, 53] on input "search" at bounding box center [710, 47] width 449 height 25
click at [276, 52] on img at bounding box center [284, 56] width 98 height 49
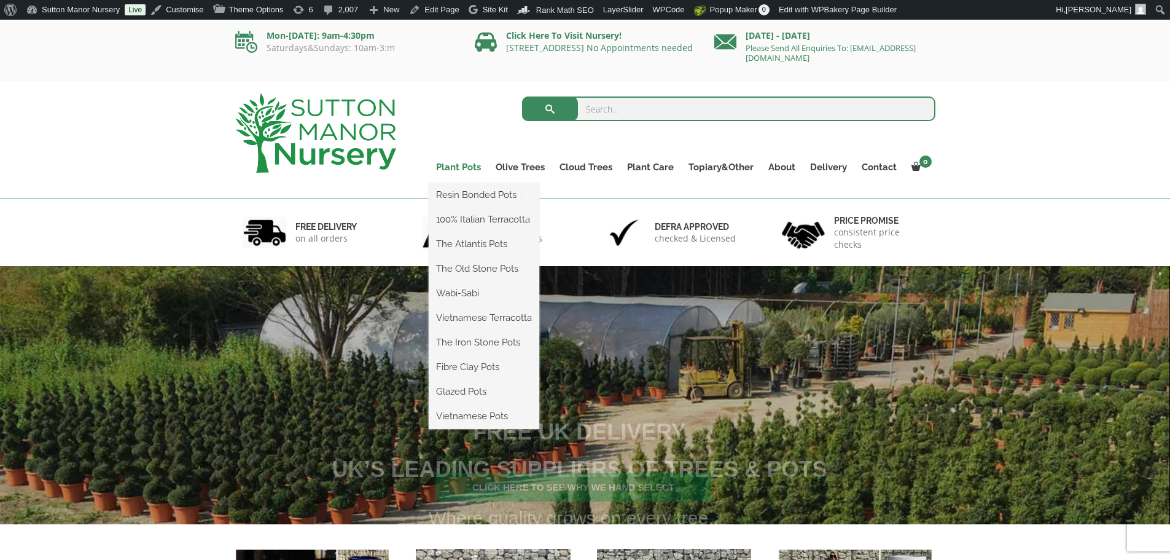
click at [478, 159] on link "Plant Pots" at bounding box center [459, 166] width 60 height 17
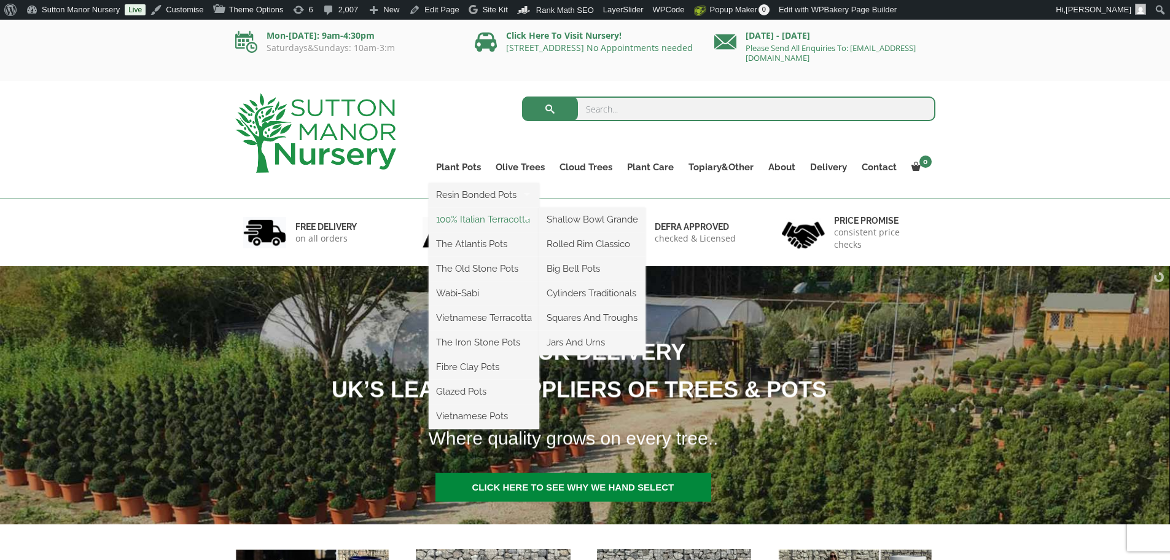
click at [467, 222] on link "100% Italian Terracotta" at bounding box center [484, 219] width 111 height 18
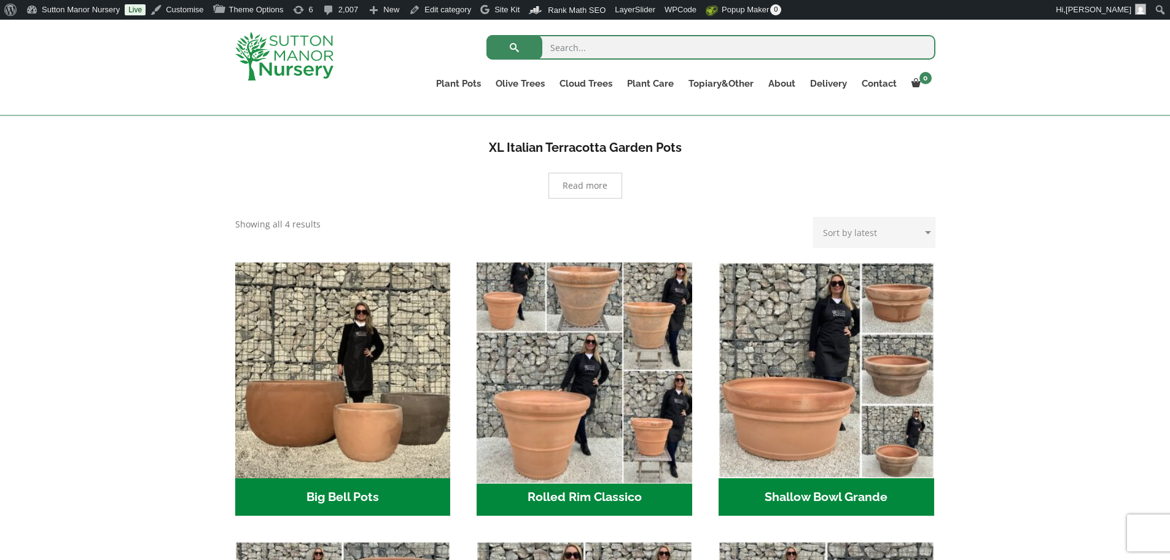
scroll to position [307, 0]
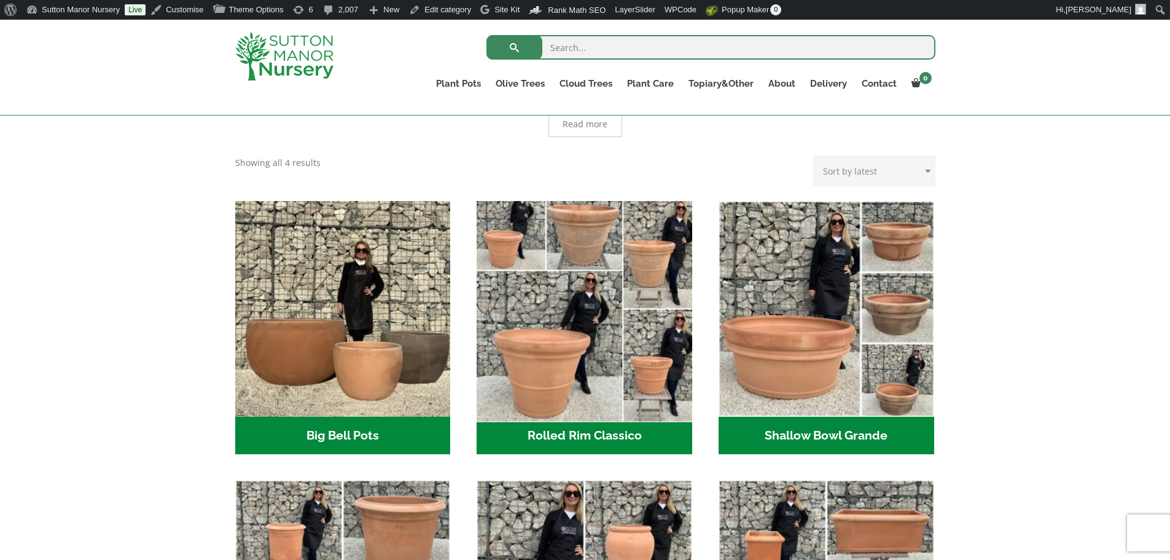
click at [551, 331] on img "Visit product category Rolled Rim Classico" at bounding box center [585, 308] width 226 height 226
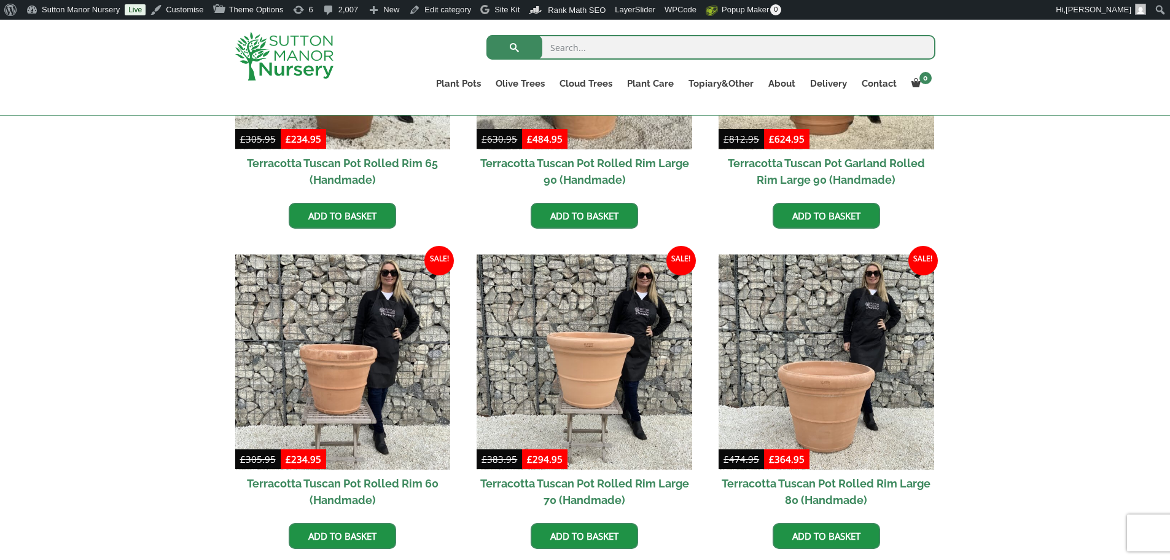
scroll to position [798, 0]
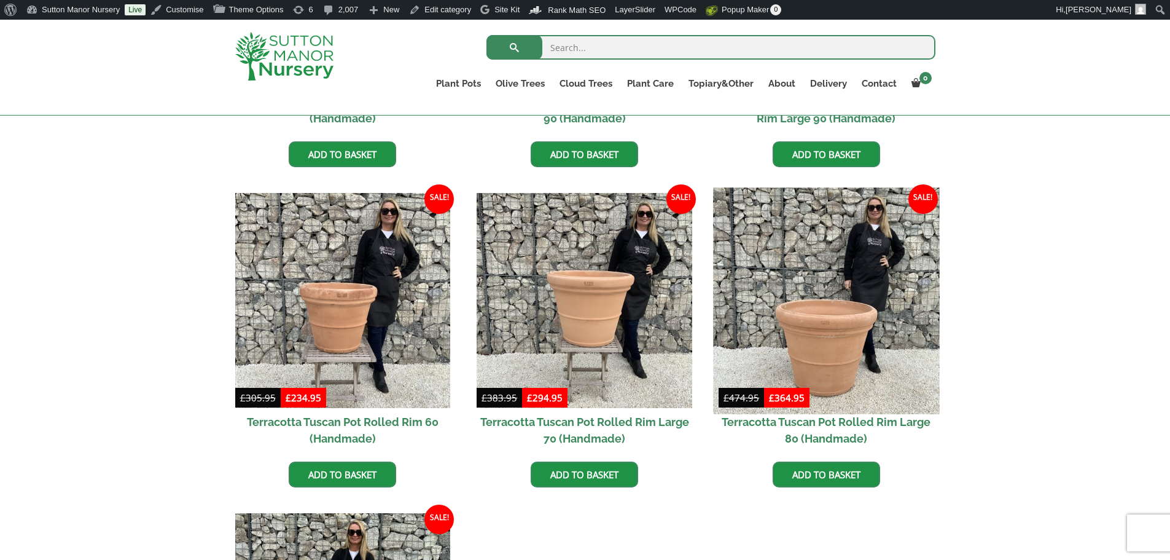
click at [868, 318] on img at bounding box center [826, 300] width 226 height 226
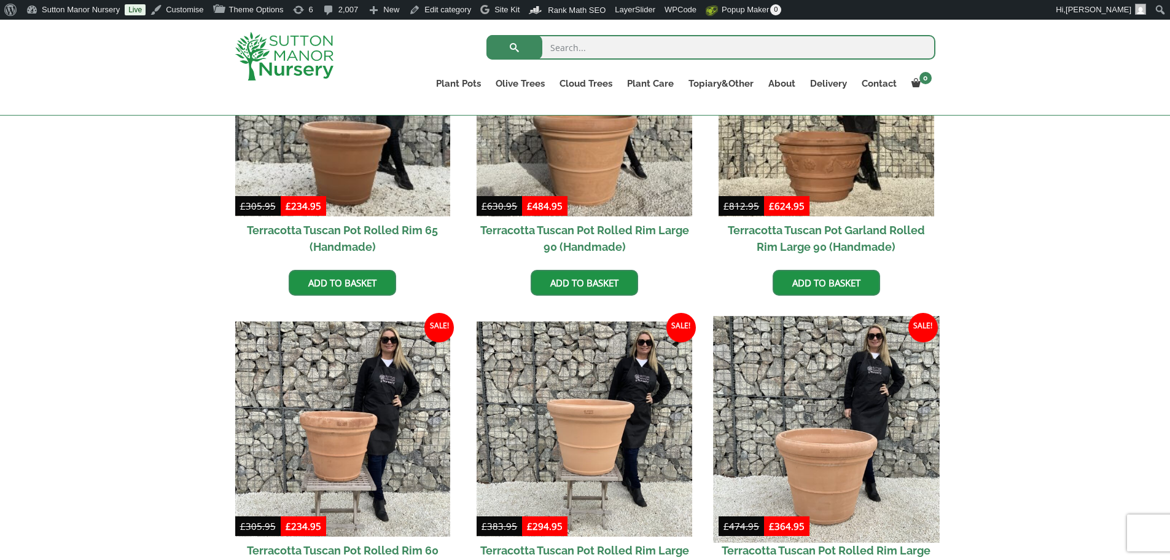
scroll to position [737, 0]
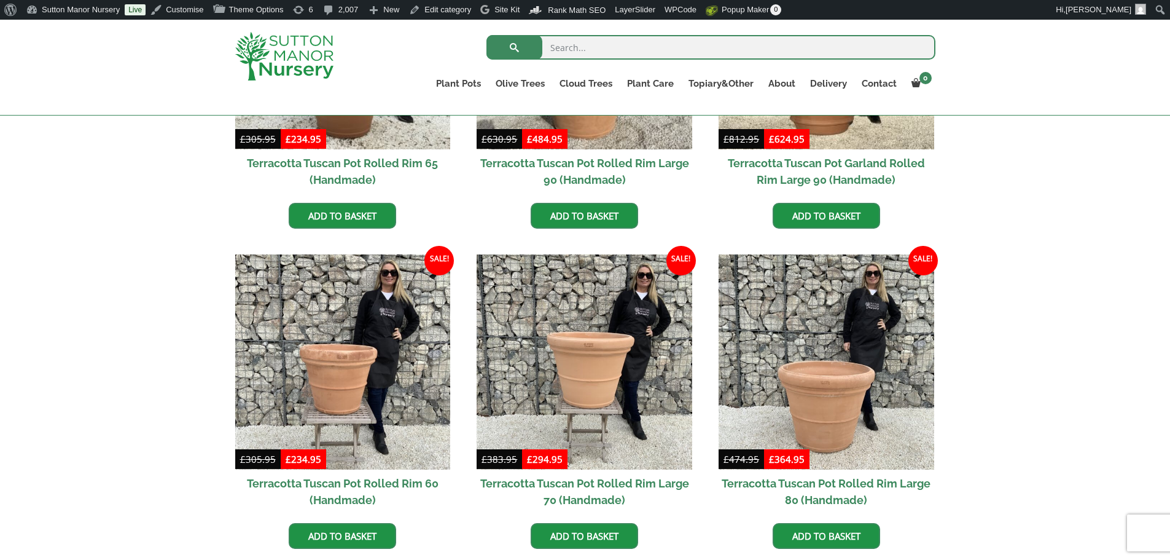
click at [614, 34] on form "Search for:" at bounding box center [710, 50] width 449 height 37
click at [614, 57] on input "search" at bounding box center [710, 47] width 449 height 25
type input "j699"
click at [486, 35] on button "submit" at bounding box center [514, 47] width 56 height 25
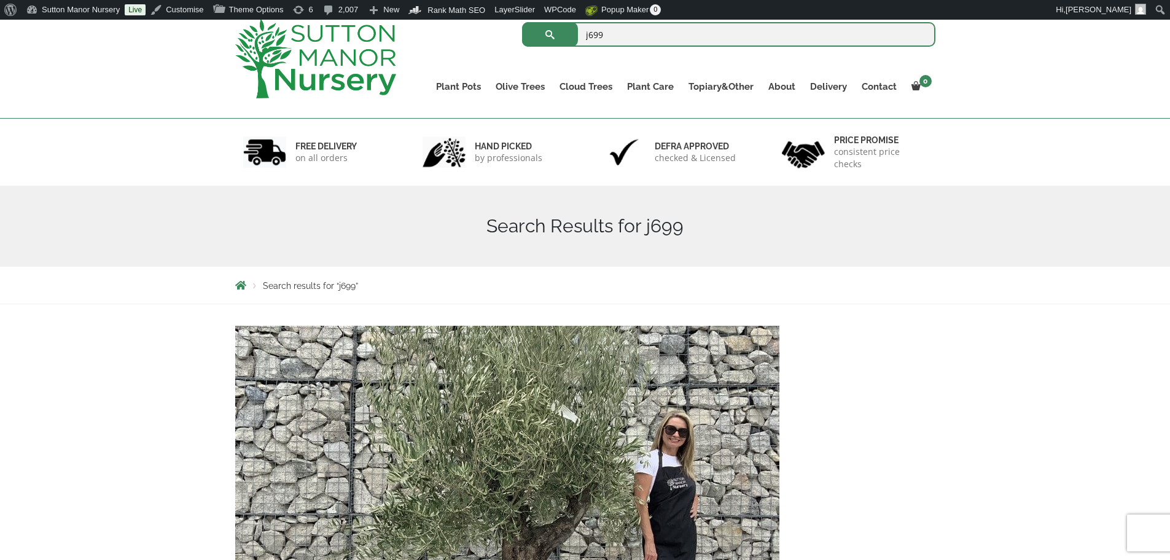
scroll to position [246, 0]
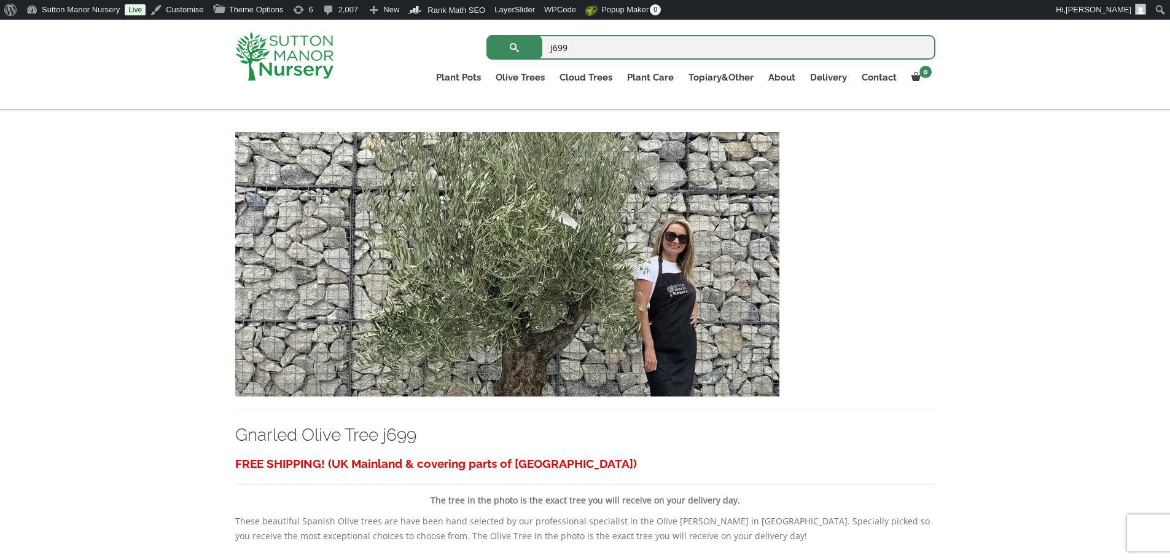
click at [557, 294] on img at bounding box center [507, 264] width 544 height 264
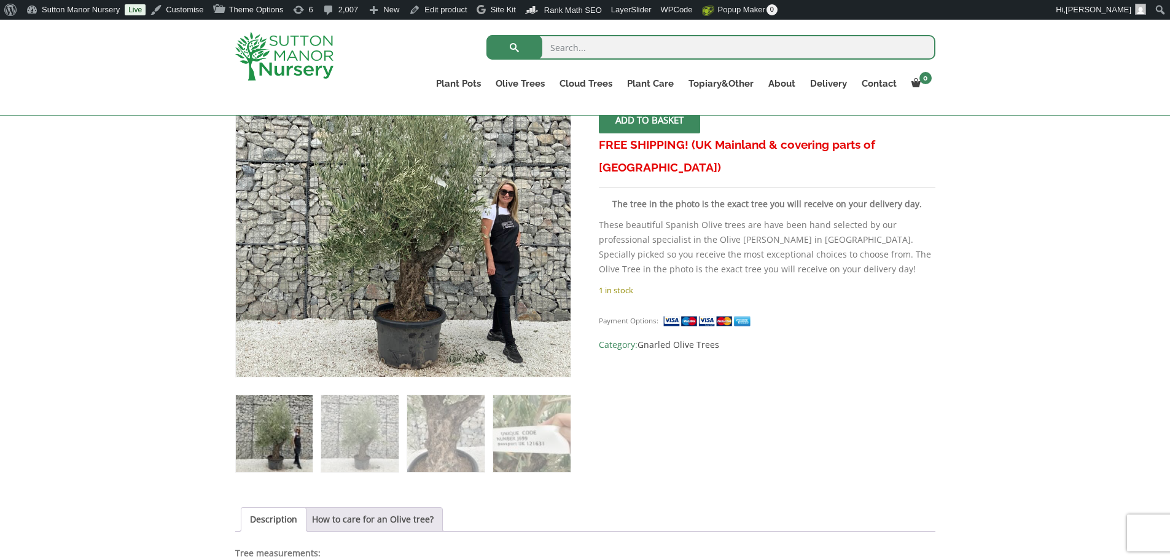
scroll to position [184, 0]
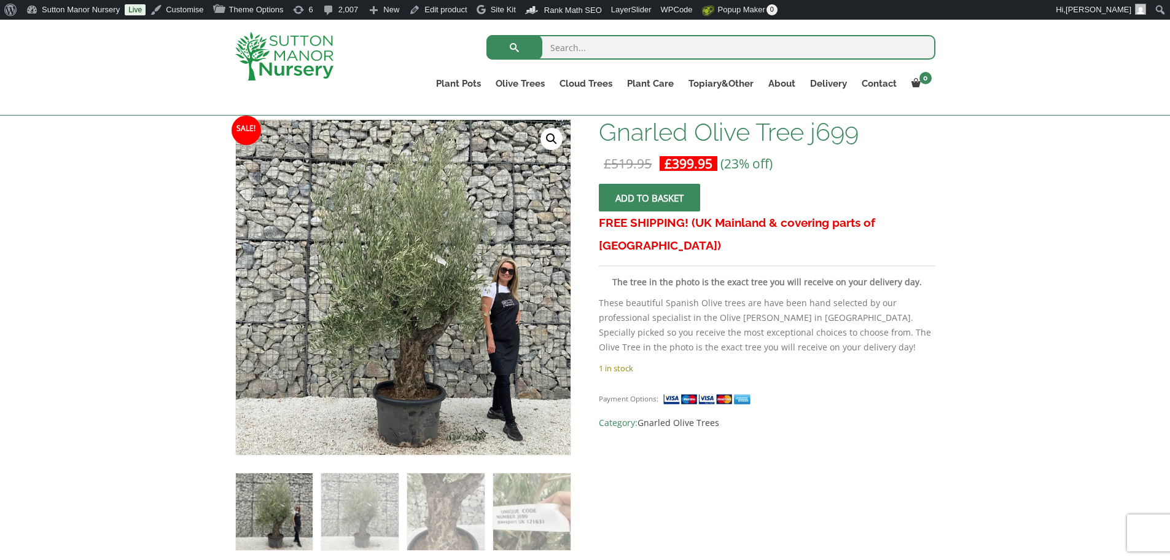
click at [299, 58] on img at bounding box center [284, 56] width 98 height 49
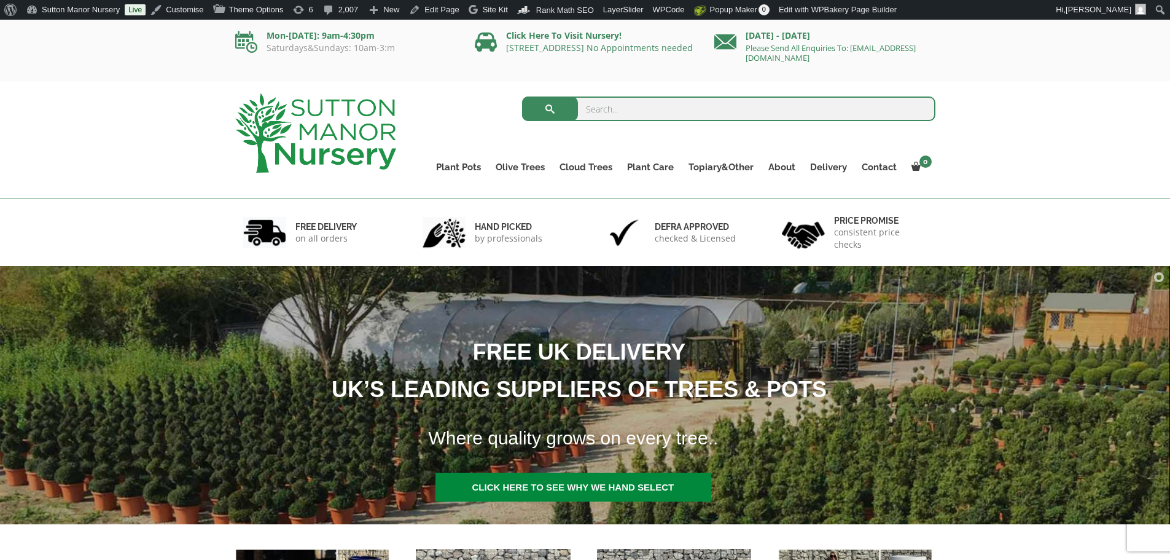
click at [265, 131] on img at bounding box center [315, 132] width 161 height 79
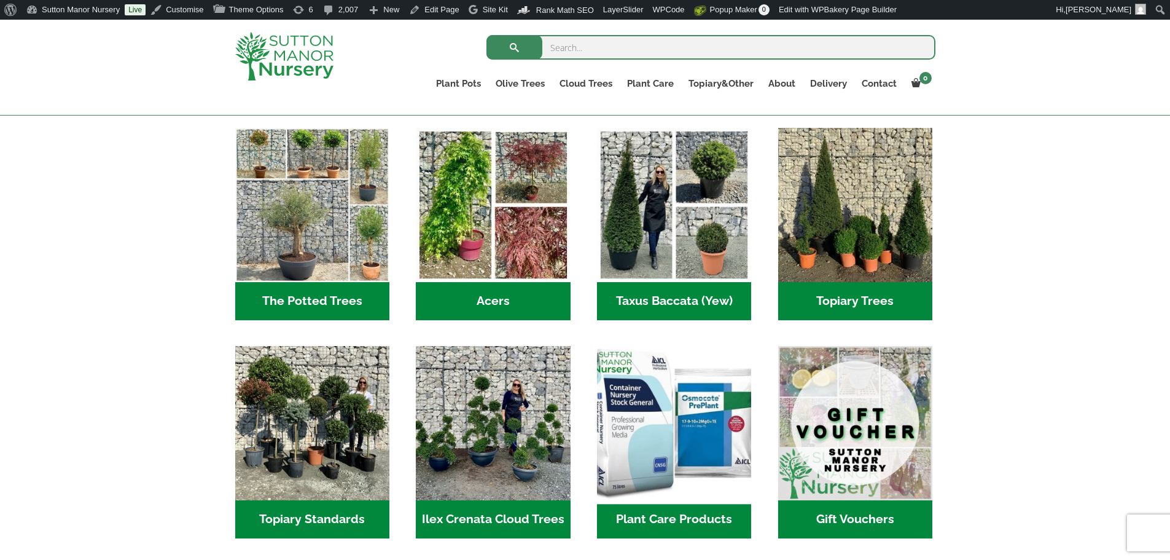
scroll to position [838, 0]
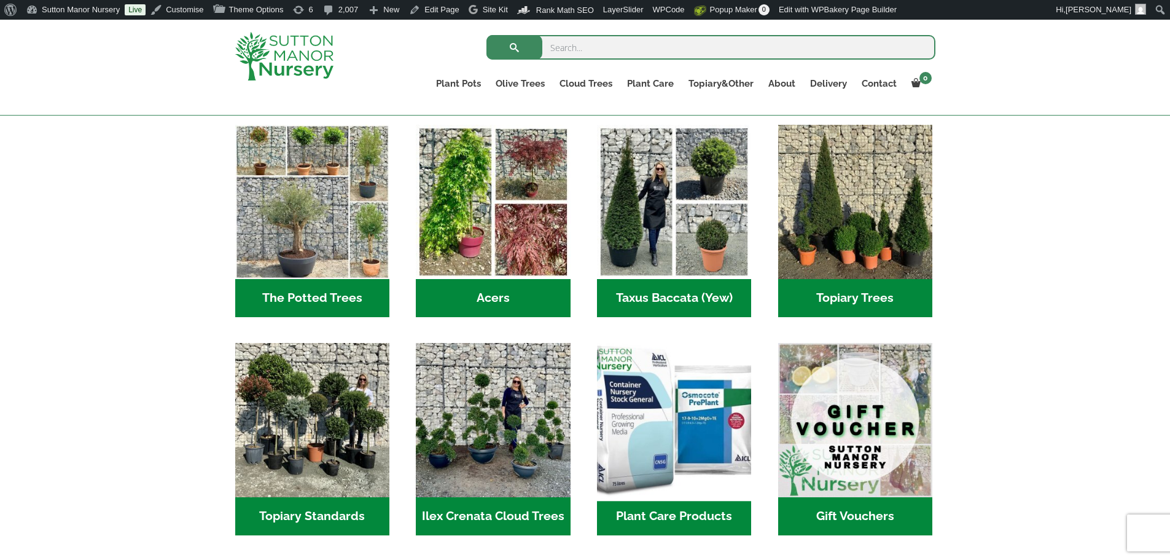
click at [677, 402] on img "Visit product category Plant Care Products" at bounding box center [674, 419] width 162 height 162
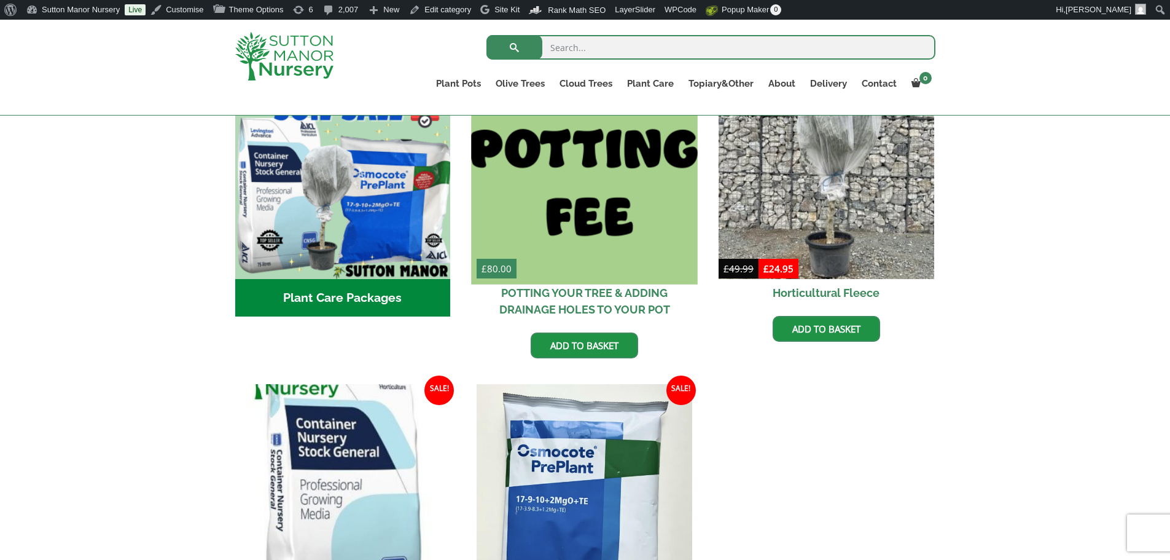
scroll to position [430, 0]
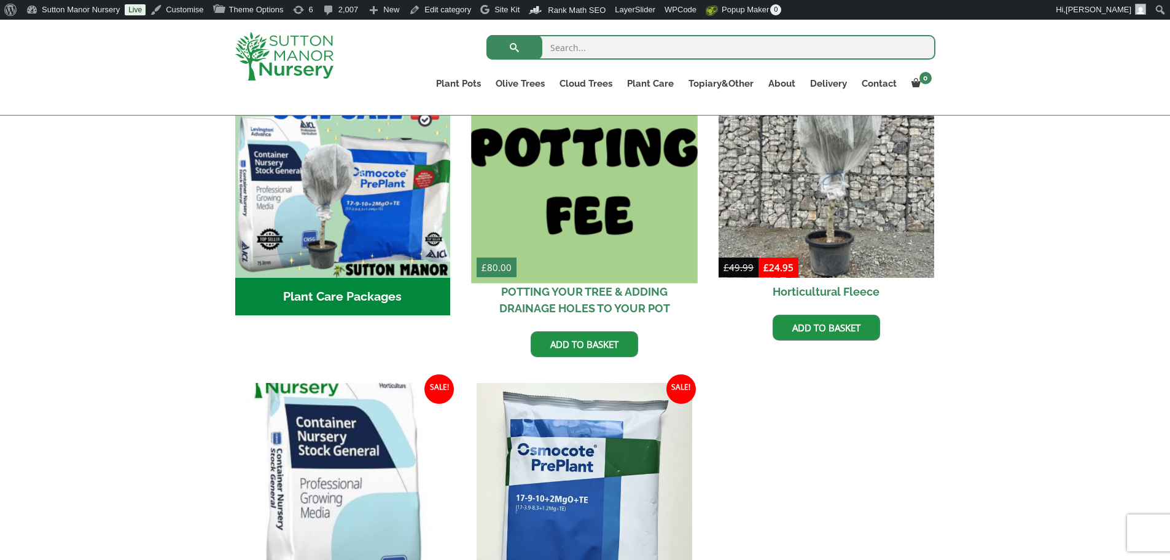
click at [606, 238] on img at bounding box center [585, 170] width 226 height 226
